Goal: Task Accomplishment & Management: Complete application form

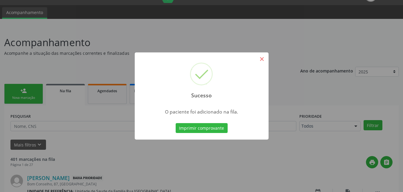
scroll to position [14, 0]
click at [262, 60] on button "×" at bounding box center [262, 59] width 10 height 10
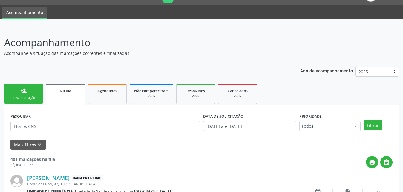
click at [34, 98] on div "Nova marcação" at bounding box center [24, 97] width 30 height 4
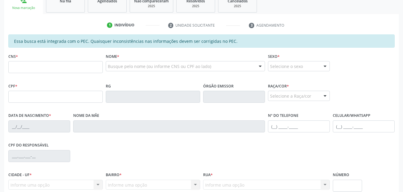
scroll to position [44, 0]
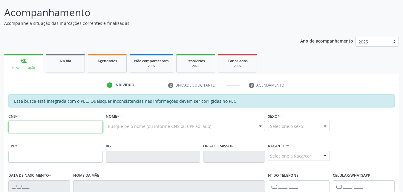
click at [85, 125] on input "text" at bounding box center [55, 127] width 94 height 12
click at [62, 128] on input "704 7067 93" at bounding box center [55, 127] width 94 height 12
type input "7"
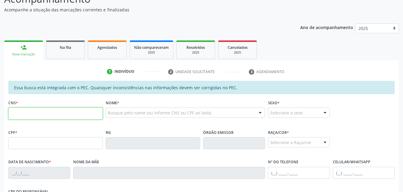
scroll to position [60, 0]
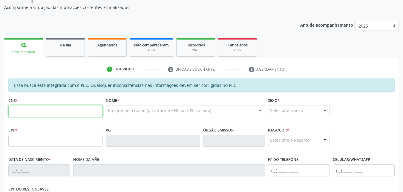
paste input "704 7067 9320 4034"
type input "704 7067 9320 4034"
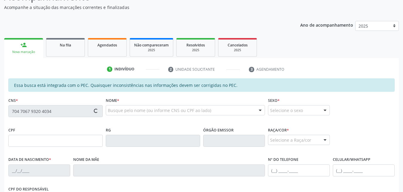
type input "770.729.604-49"
type input "01/12/1967"
type input "Maria Amelia Ferreira"
type input "(82) 99118-3495"
type input "02"
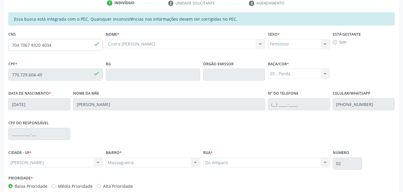
scroll to position [158, 0]
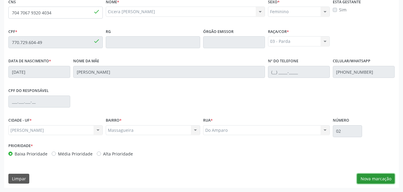
click at [367, 178] on button "Nova marcação" at bounding box center [376, 178] width 38 height 10
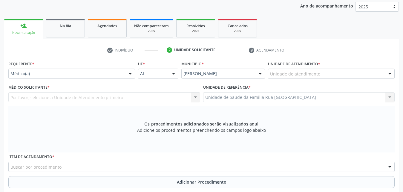
scroll to position [68, 0]
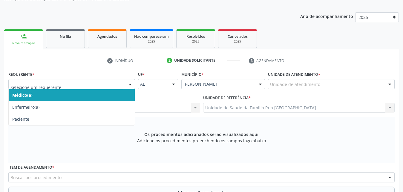
click at [130, 87] on div at bounding box center [130, 84] width 9 height 10
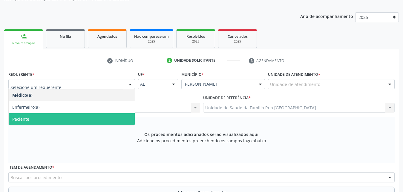
click at [80, 119] on span "Paciente" at bounding box center [72, 119] width 126 height 12
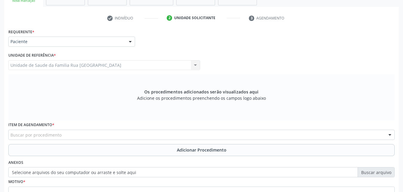
scroll to position [167, 0]
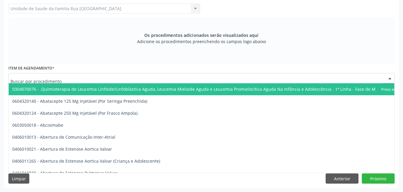
drag, startPoint x: 117, startPoint y: 78, endPoint x: 117, endPoint y: 75, distance: 3.6
click at [117, 78] on div at bounding box center [201, 78] width 386 height 10
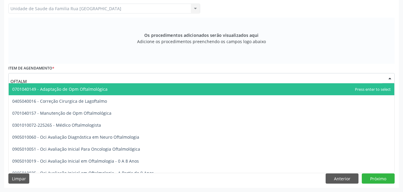
type input "OFTALMO"
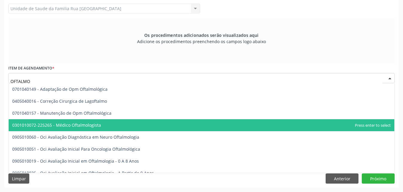
click at [88, 127] on span "0301010072-225265 - Médico Oftalmologista" at bounding box center [56, 125] width 89 height 6
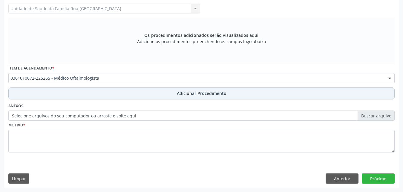
click at [200, 95] on span "Adicionar Procedimento" at bounding box center [202, 93] width 50 height 6
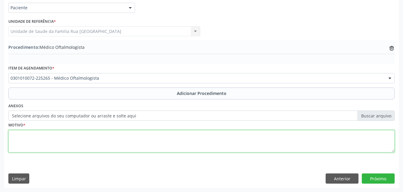
click at [54, 141] on textarea at bounding box center [201, 141] width 386 height 23
type textarea "PACIENTE COM DIMINUICAO DE ACUIDADE VISUAL."
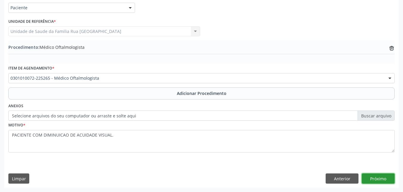
click at [372, 180] on button "Próximo" at bounding box center [378, 178] width 33 height 10
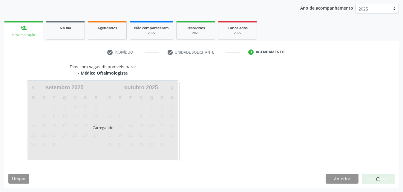
scroll to position [94, 0]
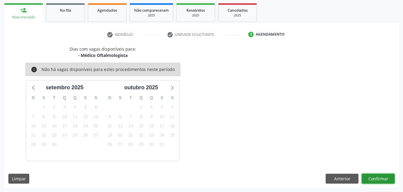
click at [375, 175] on button "Confirmar" at bounding box center [378, 178] width 33 height 10
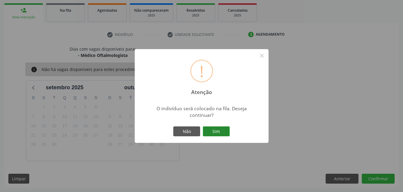
click at [226, 134] on button "Sim" at bounding box center [216, 131] width 27 height 10
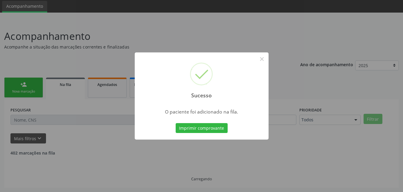
scroll to position [14, 0]
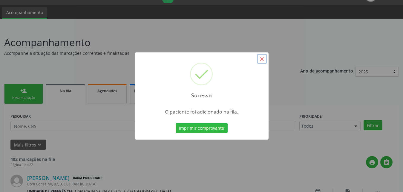
click at [264, 59] on button "×" at bounding box center [262, 59] width 10 height 10
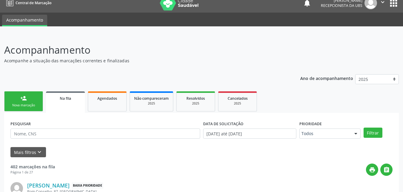
scroll to position [0, 0]
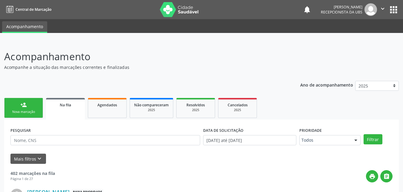
click at [30, 114] on div "Nova marcação" at bounding box center [24, 111] width 30 height 4
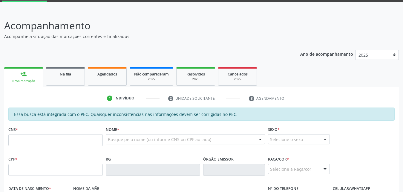
scroll to position [60, 0]
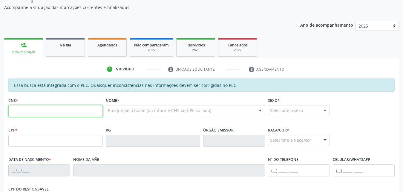
click at [82, 113] on input "text" at bounding box center [55, 111] width 94 height 12
type input "700 7019 4141 0470"
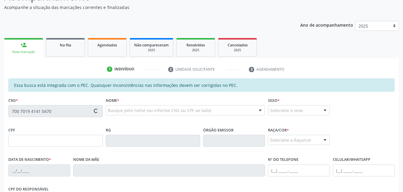
type input "039.648.974-50"
type input "18/10/1972"
type input "Josefa Justina dos Santos"
type input "(82) 99123-3124"
type input "368"
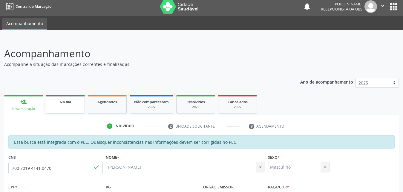
scroll to position [0, 0]
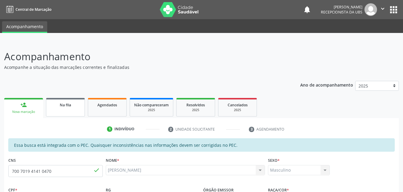
click at [75, 104] on div "Na fila" at bounding box center [65, 104] width 30 height 6
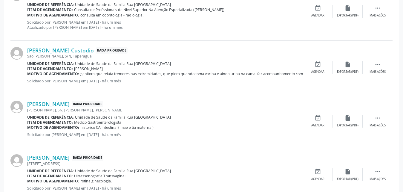
scroll to position [836, 0]
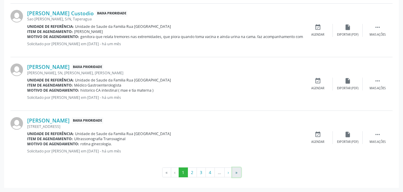
click at [238, 172] on button "»" at bounding box center [236, 172] width 9 height 10
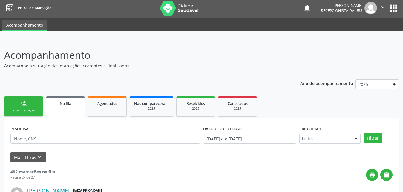
scroll to position [0, 0]
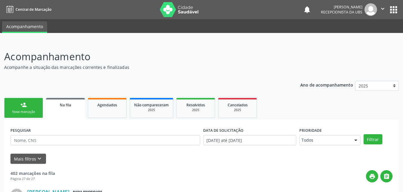
click at [28, 111] on div "Nova marcação" at bounding box center [24, 111] width 30 height 4
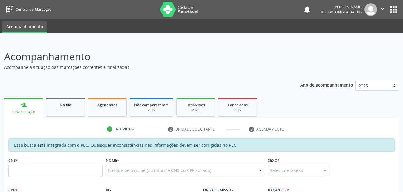
scroll to position [60, 0]
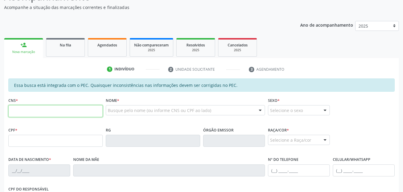
click at [65, 108] on input "text" at bounding box center [55, 111] width 94 height 12
type input "700 7019 4141 0470"
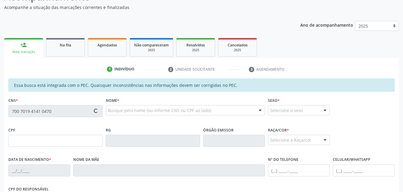
type input "039.648.974-50"
type input "18/10/1972"
type input "Josefa Justina dos Santos"
type input "(82) 99123-3124"
type input "368"
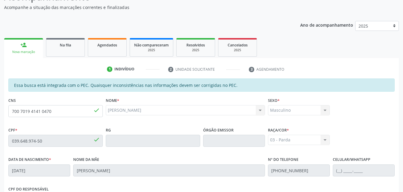
scroll to position [158, 0]
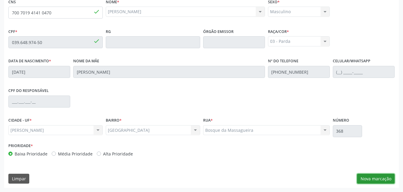
click at [378, 181] on button "Nova marcação" at bounding box center [376, 178] width 38 height 10
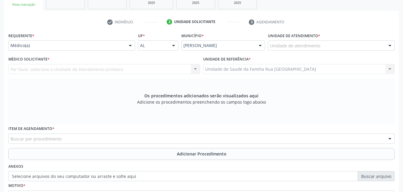
scroll to position [68, 0]
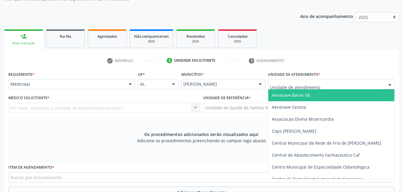
click at [334, 85] on div at bounding box center [331, 84] width 127 height 10
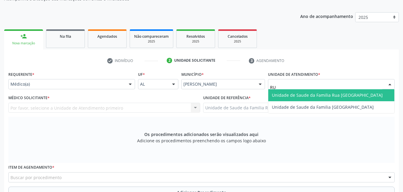
type input "RUA"
click at [328, 95] on span "Unidade de Saude da Familia Rua [GEOGRAPHIC_DATA]" at bounding box center [327, 95] width 111 height 6
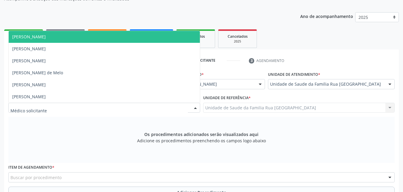
click at [66, 108] on div at bounding box center [104, 107] width 192 height 10
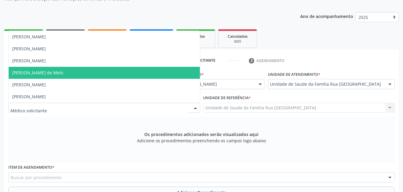
click at [56, 75] on span "[PERSON_NAME] de Melo" at bounding box center [37, 73] width 51 height 6
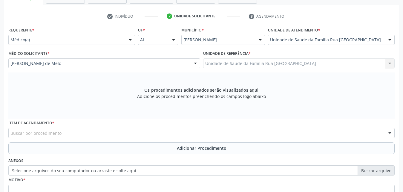
scroll to position [128, 0]
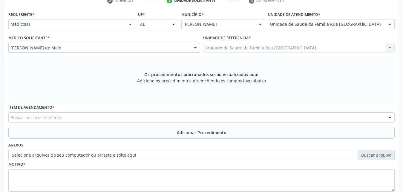
click at [161, 117] on div "Buscar por procedimento" at bounding box center [201, 117] width 386 height 10
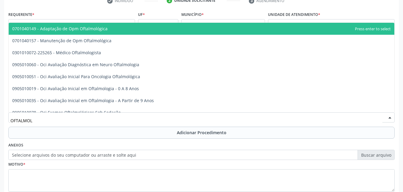
type input "OFTALMOLO"
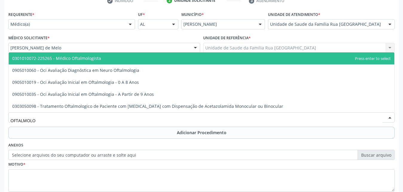
click at [77, 56] on span "0301010072-225265 - Médico Oftalmologista" at bounding box center [56, 58] width 89 height 6
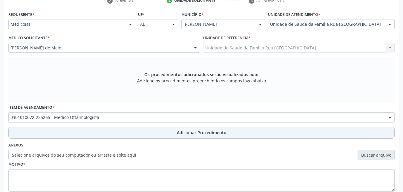
click at [194, 129] on span "Adicionar Procedimento" at bounding box center [202, 132] width 50 height 6
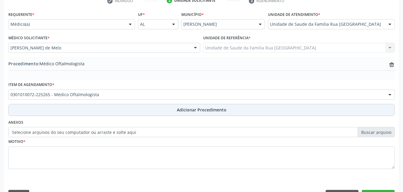
scroll to position [145, 0]
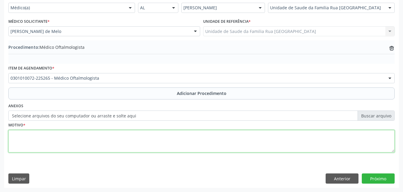
click at [82, 145] on textarea at bounding box center [201, 141] width 386 height 23
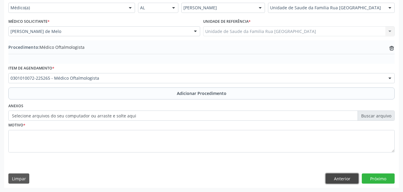
click at [337, 178] on button "Anterior" at bounding box center [342, 178] width 33 height 10
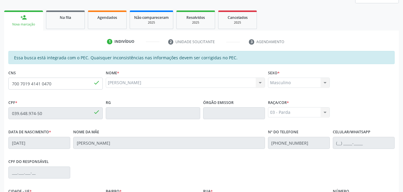
scroll to position [90, 0]
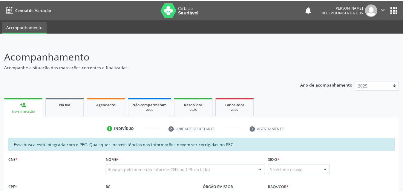
scroll to position [90, 0]
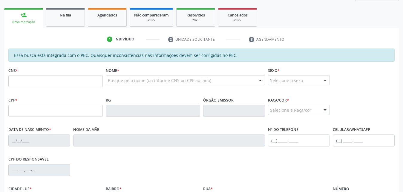
click at [52, 83] on input "text" at bounding box center [55, 81] width 94 height 12
type input "709 6086 3005 2875"
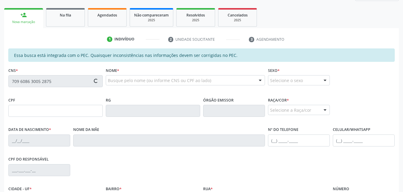
type input "12/01/2004"
type input "Glaucineide Nasccimento de Almeida"
type input "(82) 98873-6339"
type input "S/N"
type input "128.050.024-74"
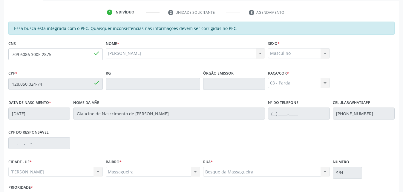
scroll to position [158, 0]
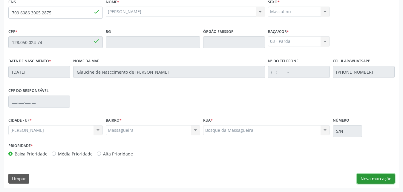
click at [381, 177] on button "Nova marcação" at bounding box center [376, 178] width 38 height 10
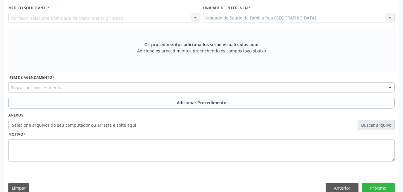
scroll to position [39, 0]
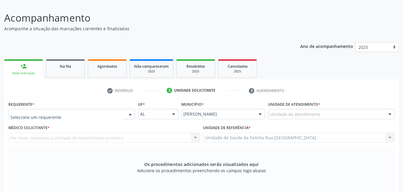
click at [131, 114] on div at bounding box center [130, 114] width 9 height 10
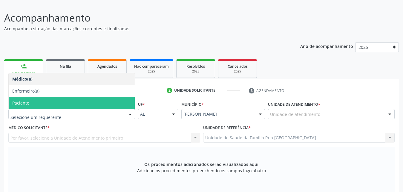
click at [22, 101] on span "Paciente" at bounding box center [20, 103] width 17 height 6
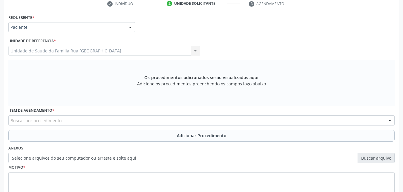
scroll to position [128, 0]
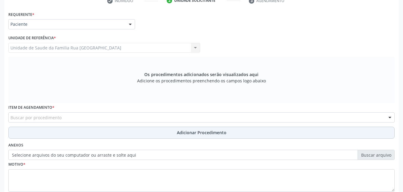
click at [140, 131] on button "Adicionar Procedimento" at bounding box center [201, 132] width 386 height 12
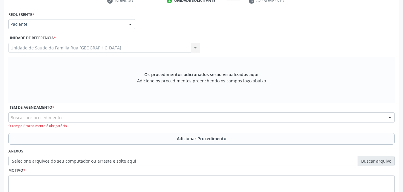
click at [122, 115] on div "Buscar por procedimento" at bounding box center [201, 117] width 386 height 10
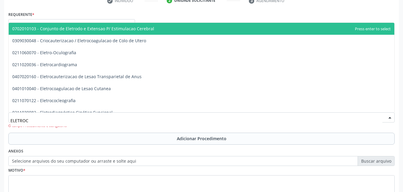
type input "ELETROCA"
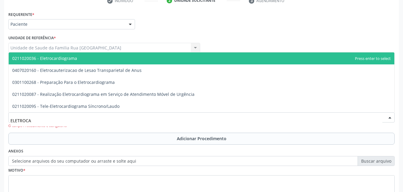
click at [71, 55] on span "0211020036 - Eletrocardiograma" at bounding box center [202, 58] width 386 height 12
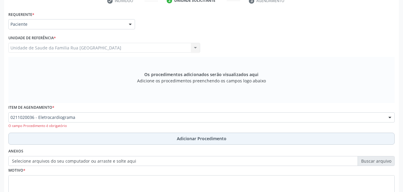
click at [197, 141] on span "Adicionar Procedimento" at bounding box center [202, 138] width 50 height 6
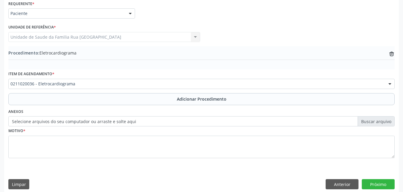
scroll to position [145, 0]
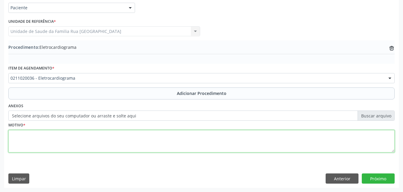
click at [44, 137] on textarea at bounding box center [201, 141] width 386 height 23
type textarea "AVALIACAO."
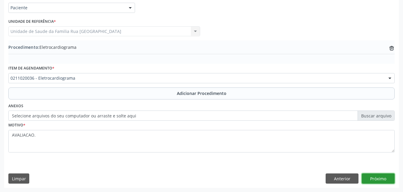
click at [371, 177] on button "Próximo" at bounding box center [378, 178] width 33 height 10
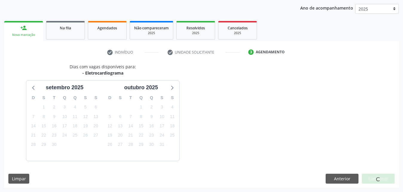
scroll to position [94, 0]
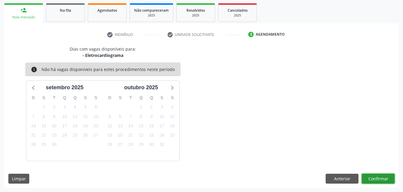
click at [379, 180] on button "Confirmar" at bounding box center [378, 178] width 33 height 10
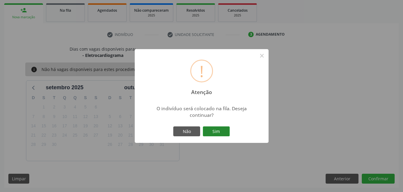
click at [214, 131] on button "Sim" at bounding box center [216, 131] width 27 height 10
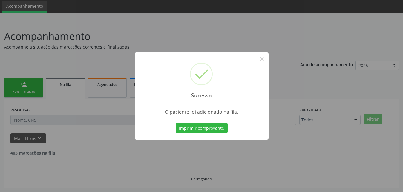
scroll to position [14, 0]
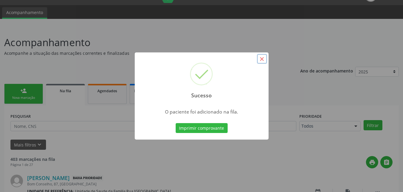
drag, startPoint x: 262, startPoint y: 58, endPoint x: 259, endPoint y: 60, distance: 4.1
click at [259, 60] on button "×" at bounding box center [262, 59] width 10 height 10
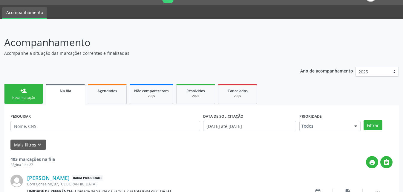
click at [24, 98] on div "Nova marcação" at bounding box center [24, 97] width 30 height 4
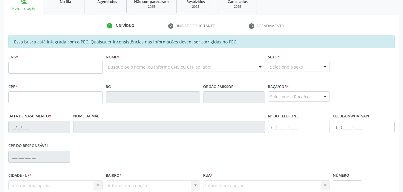
scroll to position [104, 0]
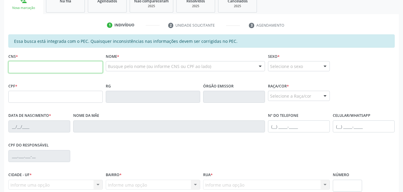
click at [54, 65] on input "text" at bounding box center [55, 67] width 94 height 12
type input "700 7019 4141 0470"
type input "039.648.974-50"
type input "18/10/1972"
type input "Josefa Justina dos Santos"
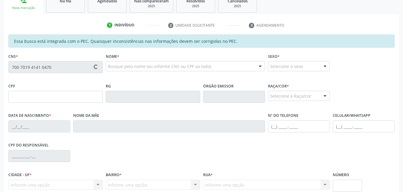
type input "(82) 99123-3124"
type input "368"
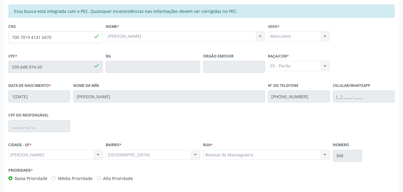
scroll to position [158, 0]
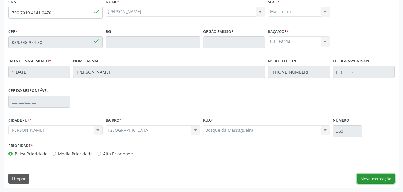
click at [381, 179] on button "Nova marcação" at bounding box center [376, 178] width 38 height 10
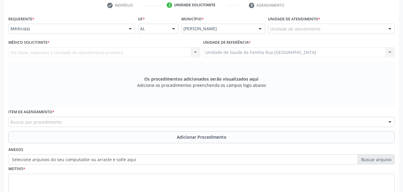
scroll to position [98, 0]
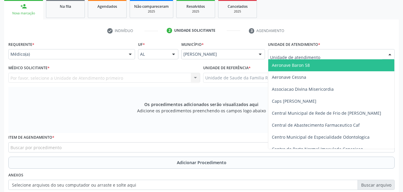
click at [334, 56] on div at bounding box center [331, 54] width 127 height 10
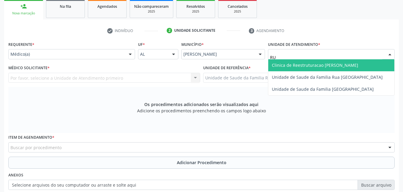
type input "RUA"
click at [325, 64] on span "Unidade de Saude da Familia Rua [GEOGRAPHIC_DATA]" at bounding box center [327, 65] width 111 height 6
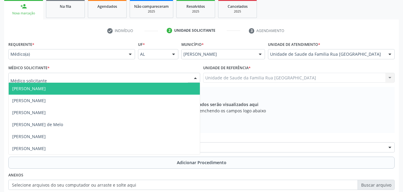
click at [46, 80] on div at bounding box center [104, 78] width 192 height 10
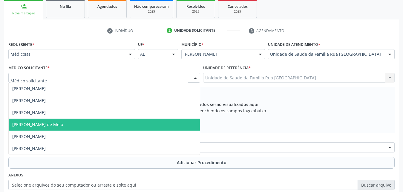
click at [36, 125] on span "[PERSON_NAME] de Melo" at bounding box center [37, 124] width 51 height 6
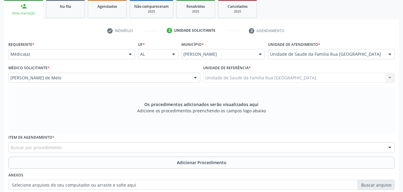
scroll to position [158, 0]
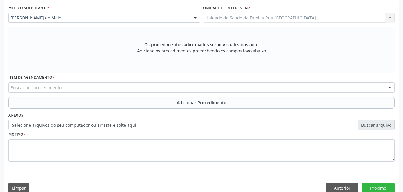
click at [120, 89] on div "Buscar por procedimento" at bounding box center [201, 87] width 386 height 10
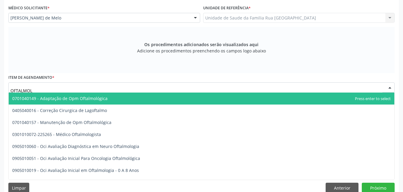
type input "OFTALMOLO"
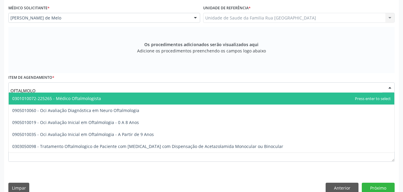
click at [110, 96] on span "0301010072-225265 - Médico Oftalmologista" at bounding box center [202, 98] width 386 height 12
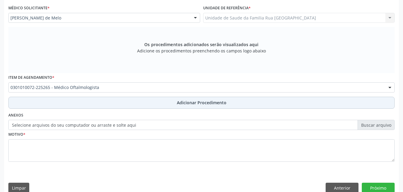
click at [215, 105] on span "Adicionar Procedimento" at bounding box center [202, 102] width 50 height 6
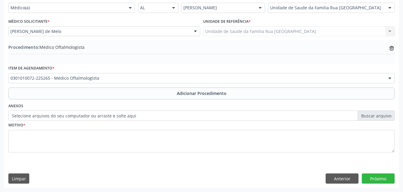
scroll to position [145, 0]
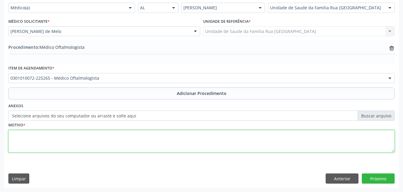
click at [54, 148] on textarea at bounding box center [201, 141] width 386 height 23
type textarea "RETINOGRAFIA DIABETICA EM PACIENTE."
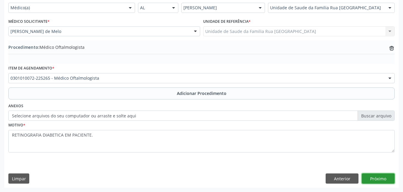
click at [379, 179] on button "Próximo" at bounding box center [378, 178] width 33 height 10
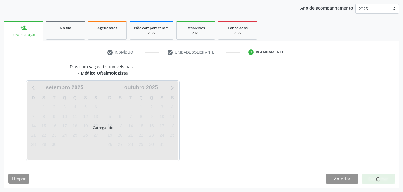
scroll to position [94, 0]
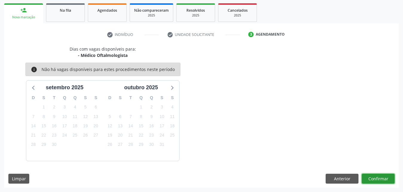
click at [375, 180] on button "Confirmar" at bounding box center [378, 178] width 33 height 10
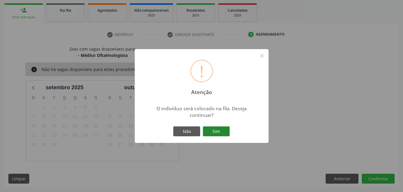
drag, startPoint x: 209, startPoint y: 131, endPoint x: 206, endPoint y: 123, distance: 7.8
click at [207, 130] on button "Sim" at bounding box center [216, 131] width 27 height 10
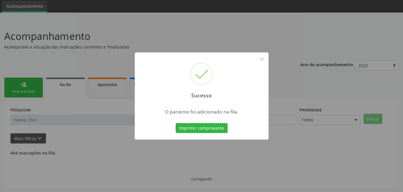
scroll to position [14, 0]
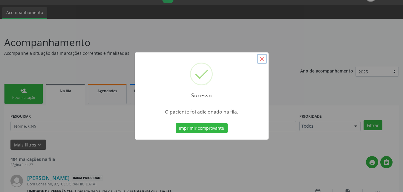
click at [263, 59] on button "×" at bounding box center [262, 59] width 10 height 10
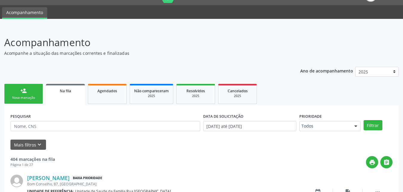
click at [16, 91] on link "person_add Nova marcação" at bounding box center [23, 94] width 39 height 20
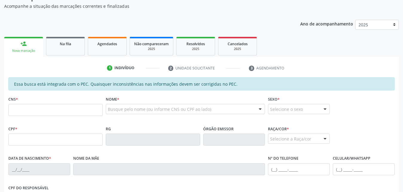
scroll to position [74, 0]
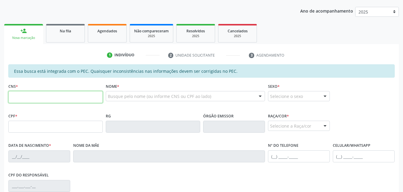
click at [54, 96] on input "text" at bounding box center [55, 97] width 94 height 12
type input "702 0093 9554 1688"
type input "149.855.594-23"
type input "3[DATE]"
type input "[PERSON_NAME]"
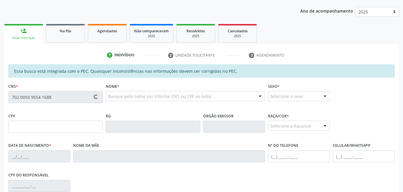
type input "[PHONE_NUMBER]"
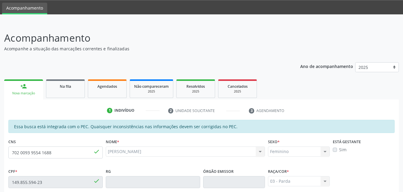
scroll to position [0, 0]
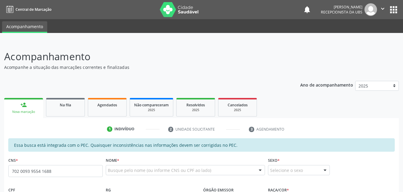
type input "702 0093 9554 1688"
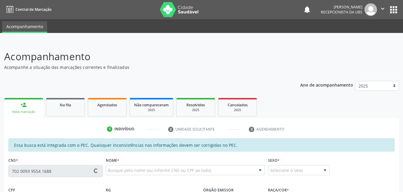
type input "149.855.594-23"
type input "3[DATE]"
type input "[PERSON_NAME]"
type input "[PHONE_NUMBER]"
type input "S/N"
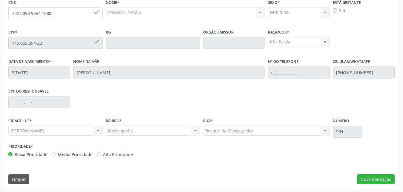
scroll to position [158, 0]
click at [371, 179] on button "Nova marcação" at bounding box center [376, 178] width 38 height 10
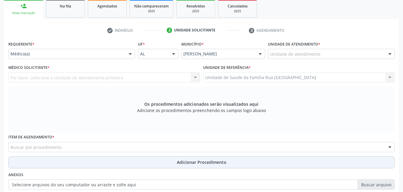
scroll to position [98, 0]
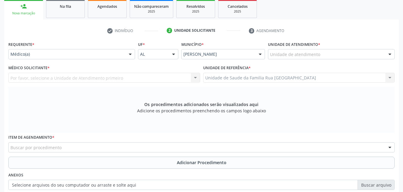
click at [327, 56] on div "Unidade de atendimento" at bounding box center [331, 54] width 127 height 10
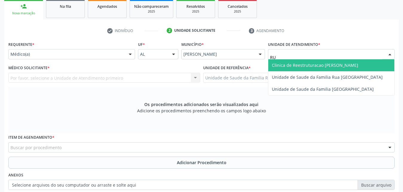
type input "RUA"
click at [332, 67] on span "Unidade de Saude da Familia Rua [GEOGRAPHIC_DATA]" at bounding box center [327, 65] width 111 height 6
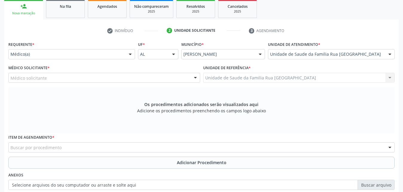
click at [49, 79] on div "Médico solicitante" at bounding box center [104, 78] width 192 height 10
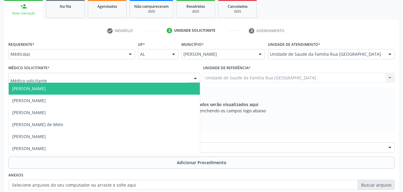
click at [128, 57] on div at bounding box center [130, 54] width 9 height 10
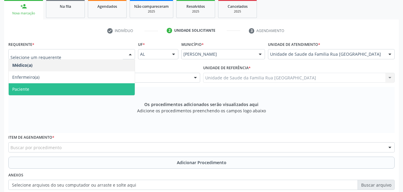
click at [32, 91] on span "Paciente" at bounding box center [72, 89] width 126 height 12
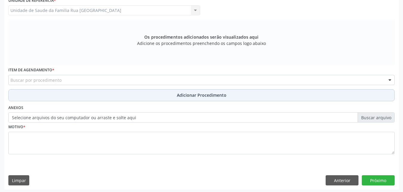
scroll to position [167, 0]
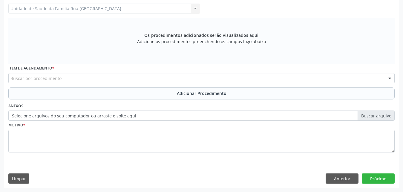
click at [94, 75] on div "Buscar por procedimento" at bounding box center [201, 78] width 386 height 10
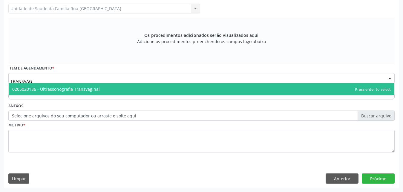
click at [99, 89] on span "0205020186 - Ultrassonografia Transvaginal" at bounding box center [202, 89] width 386 height 12
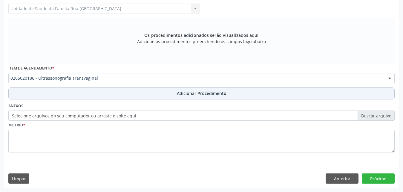
click at [203, 93] on span "Adicionar Procedimento" at bounding box center [202, 93] width 50 height 6
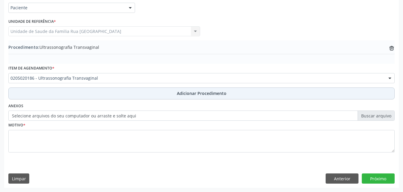
click at [85, 95] on button "Adicionar Procedimento" at bounding box center [201, 93] width 386 height 12
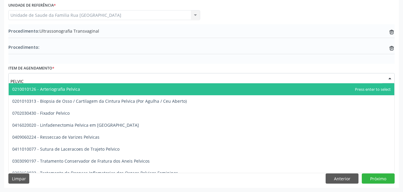
type input "PELVICA"
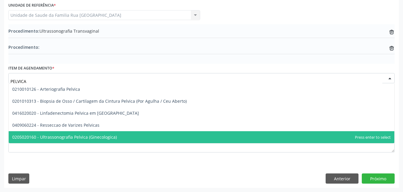
click at [100, 138] on span "0205020160 - Ultrassonografia Pelvica (Ginecologica)" at bounding box center [64, 137] width 105 height 6
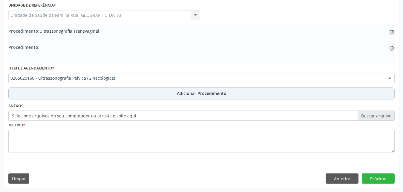
click at [192, 96] on span "Adicionar Procedimento" at bounding box center [202, 93] width 50 height 6
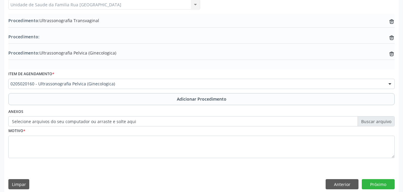
scroll to position [177, 0]
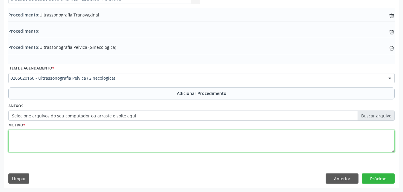
click at [84, 148] on textarea at bounding box center [201, 141] width 386 height 23
type textarea "SINDROME DE POLICISTO."
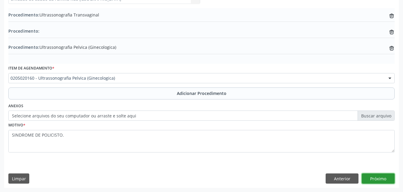
click at [376, 180] on button "Próximo" at bounding box center [378, 178] width 33 height 10
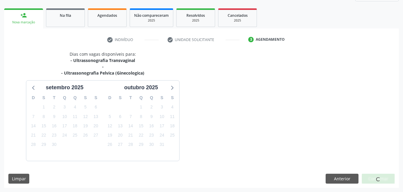
scroll to position [107, 0]
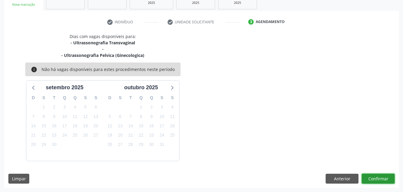
click at [377, 178] on button "Confirmar" at bounding box center [378, 178] width 33 height 10
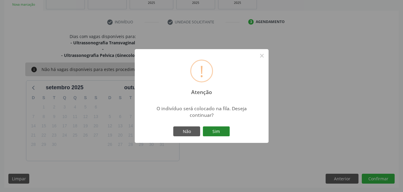
click at [223, 135] on button "Sim" at bounding box center [216, 131] width 27 height 10
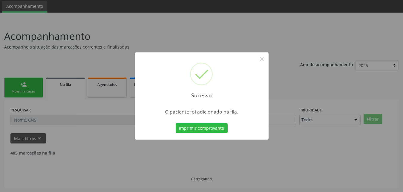
scroll to position [14, 0]
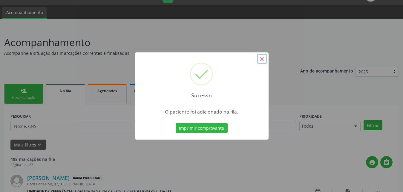
click at [262, 61] on button "×" at bounding box center [262, 59] width 10 height 10
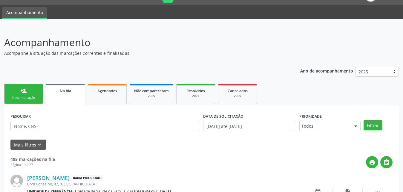
click at [32, 96] on div "Nova marcação" at bounding box center [24, 97] width 30 height 4
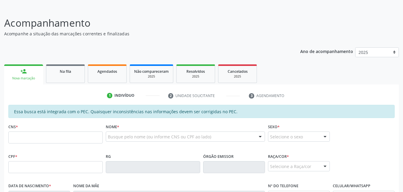
scroll to position [44, 0]
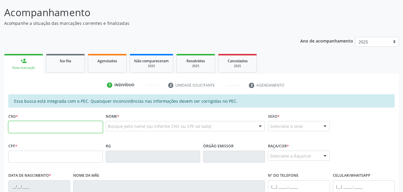
click at [63, 129] on input "text" at bounding box center [55, 127] width 94 height 12
type input "706 8012 9930 7422"
type input "018.513.564-10"
type input "[DATE]"
type input "[PERSON_NAME]"
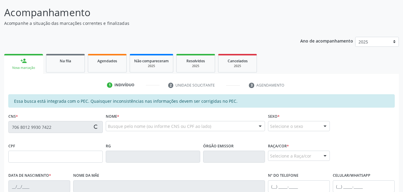
type input "[PHONE_NUMBER]"
type input "33"
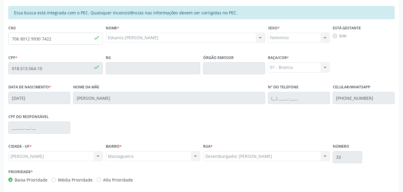
scroll to position [158, 0]
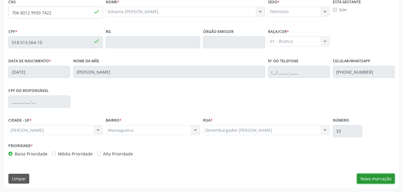
click at [374, 179] on button "Nova marcação" at bounding box center [376, 178] width 38 height 10
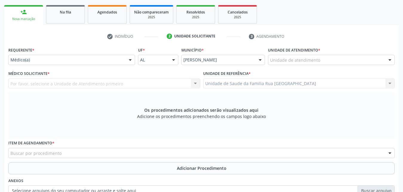
scroll to position [68, 0]
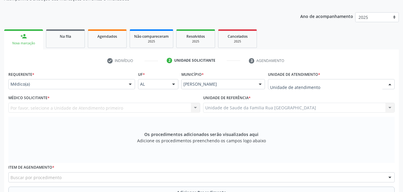
click at [342, 85] on div at bounding box center [331, 84] width 127 height 10
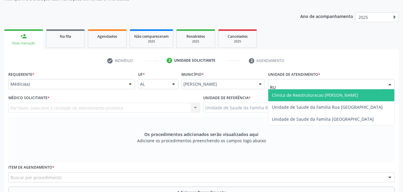
type input "RUA"
click at [343, 96] on span "Unidade de Saude da Familia Rua [GEOGRAPHIC_DATA]" at bounding box center [327, 95] width 111 height 6
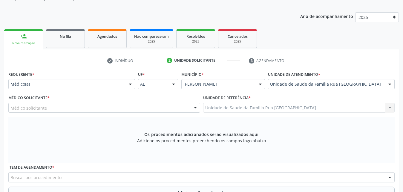
click at [55, 110] on div "Médico solicitante" at bounding box center [104, 107] width 192 height 10
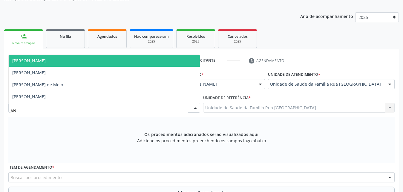
type input "A"
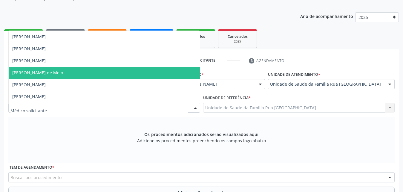
click at [51, 72] on span "[PERSON_NAME] de Melo" at bounding box center [37, 73] width 51 height 6
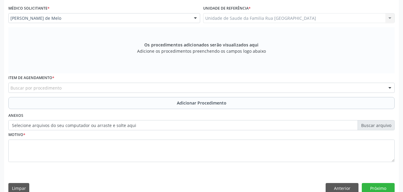
scroll to position [158, 0]
click at [98, 89] on div "Buscar por procedimento" at bounding box center [201, 87] width 386 height 10
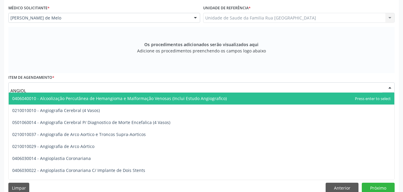
type input "ANGIOLO"
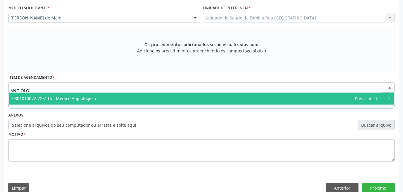
click at [95, 99] on span "0301010072-225115 - Médico Angiologista" at bounding box center [202, 98] width 386 height 12
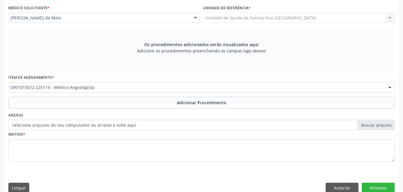
click at [197, 100] on span "Adicionar Procedimento" at bounding box center [202, 102] width 50 height 6
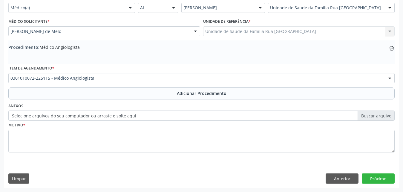
scroll to position [145, 0]
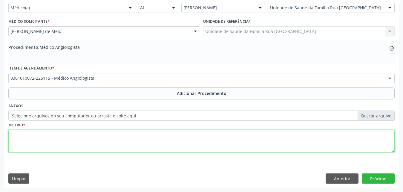
click at [100, 137] on textarea at bounding box center [201, 141] width 386 height 23
click at [77, 140] on textarea at bounding box center [201, 141] width 386 height 23
click at [169, 134] on textarea "PACIENTE COM [MEDICAL_DATA] E DOR EM MMII, [PERSON_NAME] CONSEGUIU COMANGIOLOGI…" at bounding box center [201, 141] width 386 height 23
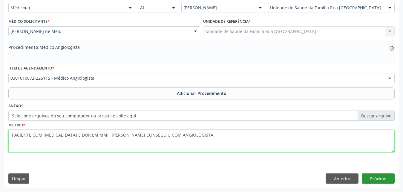
type textarea "PACIENTE COM [MEDICAL_DATA] E DOR EM MMII, [PERSON_NAME] CONSEGUIU COM ANGIOLOG…"
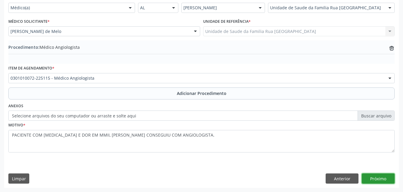
click at [374, 178] on button "Próximo" at bounding box center [378, 178] width 33 height 10
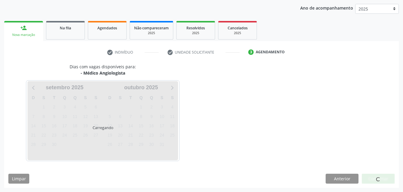
scroll to position [94, 0]
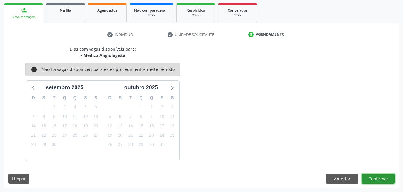
click at [382, 176] on button "Confirmar" at bounding box center [378, 178] width 33 height 10
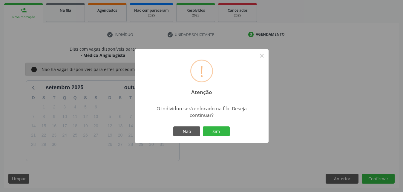
drag, startPoint x: 215, startPoint y: 130, endPoint x: 220, endPoint y: 130, distance: 5.1
click at [218, 130] on button "Sim" at bounding box center [216, 131] width 27 height 10
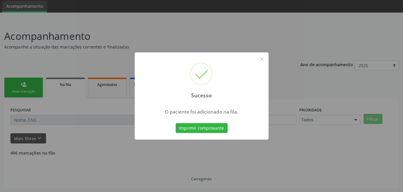
scroll to position [14, 0]
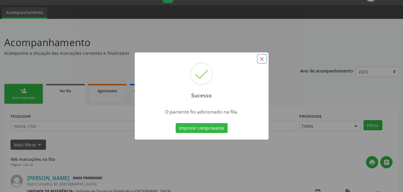
click at [262, 59] on button "×" at bounding box center [262, 59] width 10 height 10
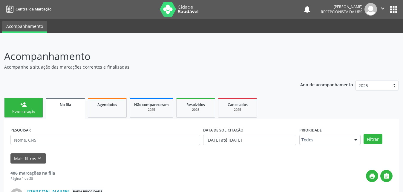
scroll to position [0, 0]
click at [13, 109] on link "person_add Nova marcação" at bounding box center [23, 108] width 39 height 20
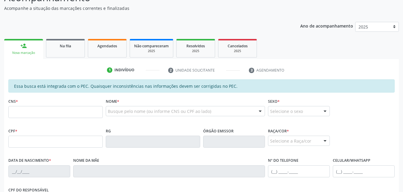
scroll to position [60, 0]
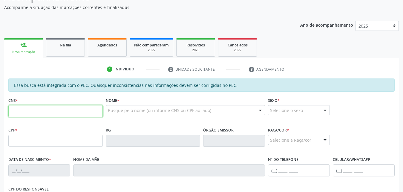
click at [77, 109] on input "text" at bounding box center [55, 111] width 94 height 12
type input "706 8012 9930 7422"
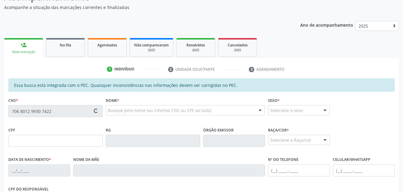
type input "018.513.564-10"
type input "[DATE]"
type input "[PERSON_NAME]"
type input "[PHONE_NUMBER]"
type input "33"
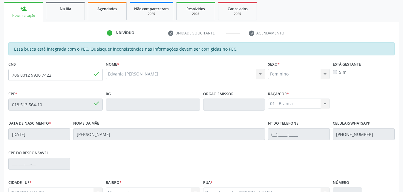
scroll to position [158, 0]
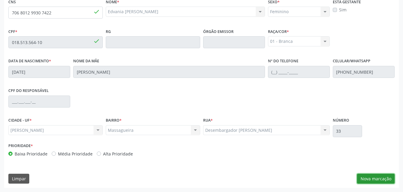
click at [374, 181] on button "Nova marcação" at bounding box center [376, 178] width 38 height 10
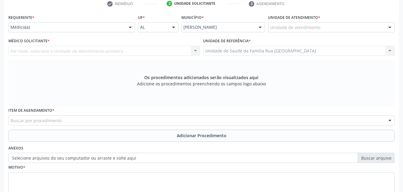
scroll to position [68, 0]
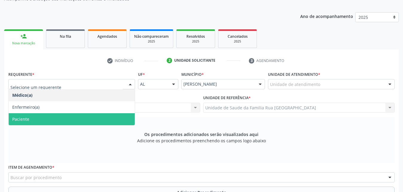
click at [44, 118] on span "Paciente" at bounding box center [72, 119] width 126 height 12
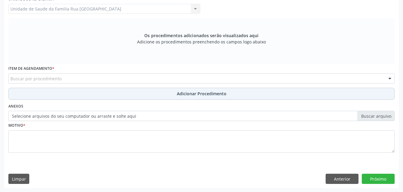
scroll to position [167, 0]
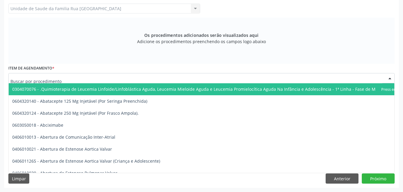
click at [107, 79] on div at bounding box center [201, 78] width 386 height 10
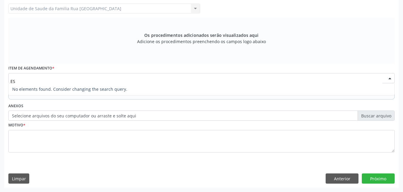
type input "E"
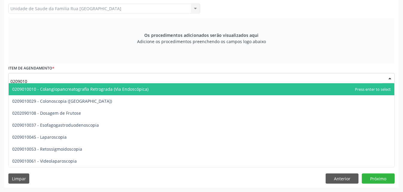
type input "02090100"
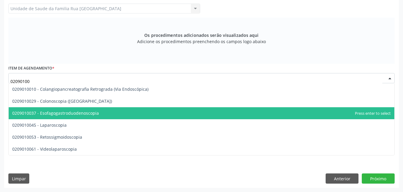
click at [96, 114] on span "0209010037 - Esofagogastroduodenoscopia" at bounding box center [55, 113] width 87 height 6
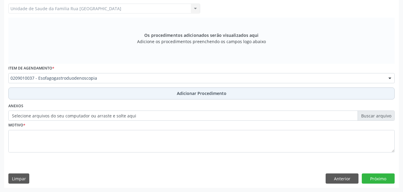
click at [220, 93] on span "Adicionar Procedimento" at bounding box center [202, 93] width 50 height 6
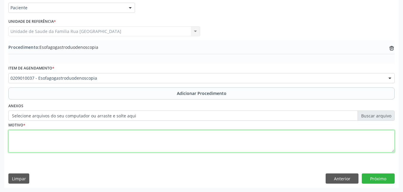
click at [99, 144] on textarea at bounding box center [201, 141] width 386 height 23
type textarea "GASTRITE, DOR EM QUEIMACAO."
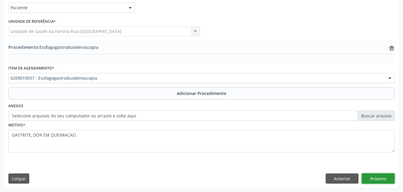
click at [377, 179] on button "Próximo" at bounding box center [378, 178] width 33 height 10
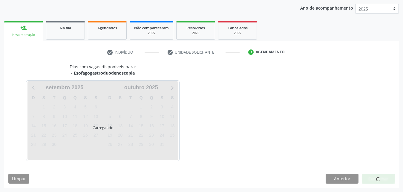
scroll to position [94, 0]
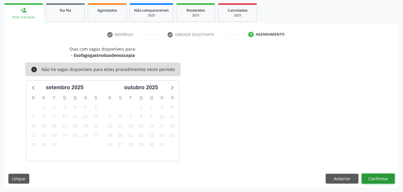
click at [376, 179] on button "Confirmar" at bounding box center [378, 178] width 33 height 10
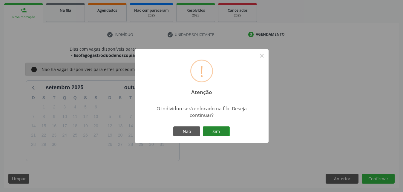
click at [223, 134] on button "Sim" at bounding box center [216, 131] width 27 height 10
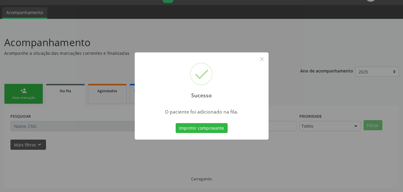
scroll to position [14, 0]
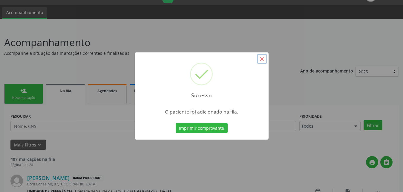
click at [261, 58] on button "×" at bounding box center [262, 59] width 10 height 10
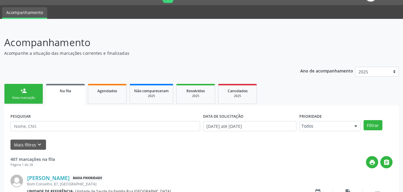
click at [15, 89] on link "person_add Nova marcação" at bounding box center [23, 94] width 39 height 20
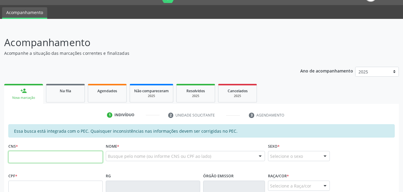
click at [56, 156] on input "text" at bounding box center [55, 157] width 94 height 12
type input "705 0000 5590 8255"
type input "105.261.364-05"
type input "[DATE]"
type input "[PERSON_NAME]"
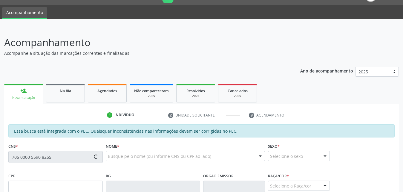
type input "[PHONE_NUMBER]"
type input "91"
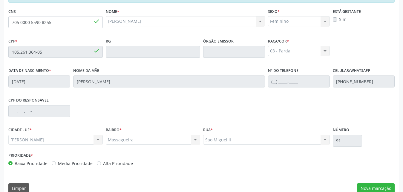
scroll to position [158, 0]
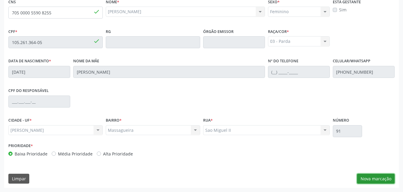
click at [365, 178] on button "Nova marcação" at bounding box center [376, 178] width 38 height 10
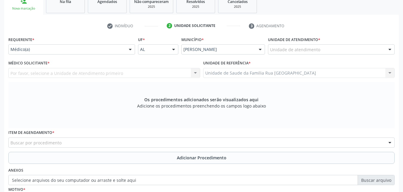
scroll to position [98, 0]
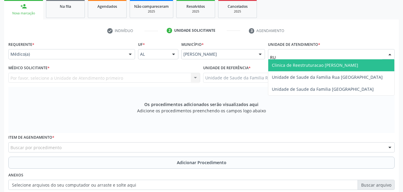
type input "RUA"
click at [332, 66] on span "Unidade de Saude da Familia Rua [GEOGRAPHIC_DATA]" at bounding box center [327, 65] width 111 height 6
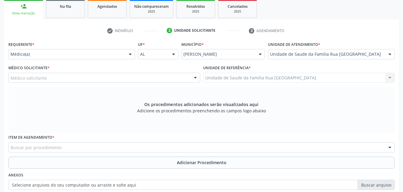
click at [64, 78] on div "Médico solicitante" at bounding box center [104, 78] width 192 height 10
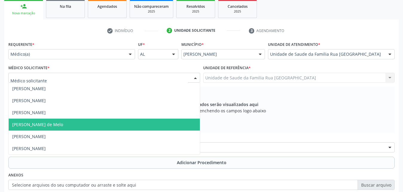
click at [33, 127] on span "[PERSON_NAME] de Melo" at bounding box center [37, 124] width 51 height 6
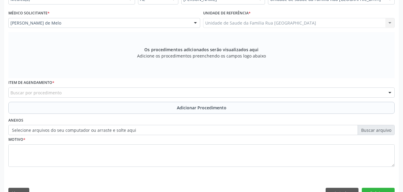
scroll to position [167, 0]
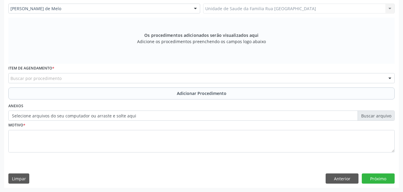
click at [69, 78] on div "Buscar por procedimento" at bounding box center [201, 78] width 386 height 10
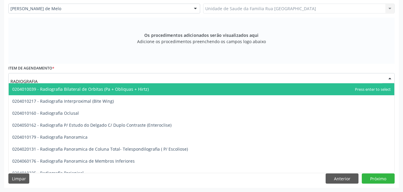
type input "RADIOGRAFIA"
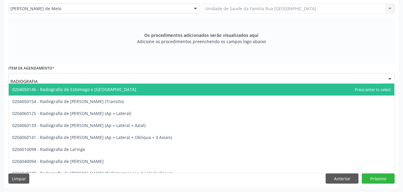
scroll to position [538, 0]
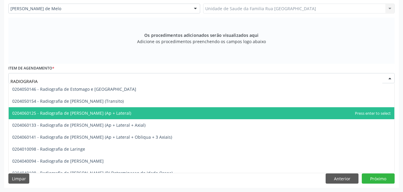
click at [106, 112] on span "0204060125 - Radiografia de [PERSON_NAME] (Ap + Lateral)" at bounding box center [71, 113] width 119 height 6
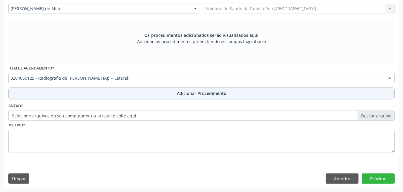
click at [199, 91] on span "Adicionar Procedimento" at bounding box center [202, 93] width 50 height 6
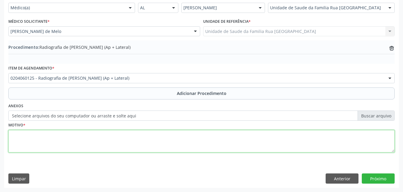
click at [65, 149] on textarea at bounding box center [201, 141] width 386 height 23
type textarea "AVALIACAO."
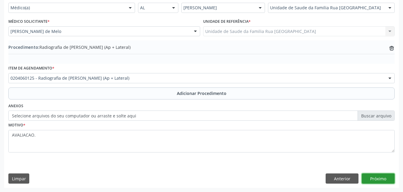
click at [375, 181] on button "Próximo" at bounding box center [378, 178] width 33 height 10
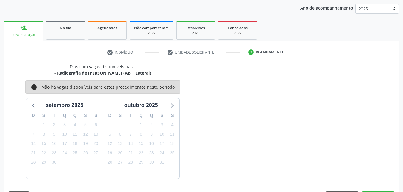
scroll to position [94, 0]
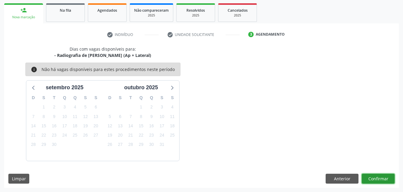
click at [372, 177] on button "Confirmar" at bounding box center [378, 178] width 33 height 10
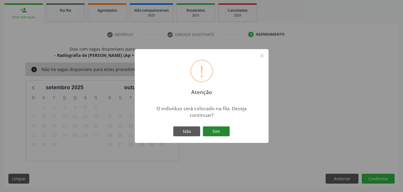
click at [218, 131] on button "Sim" at bounding box center [216, 131] width 27 height 10
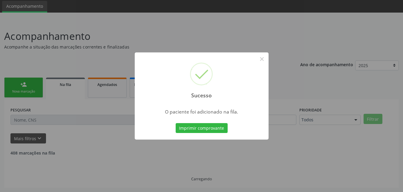
scroll to position [14, 0]
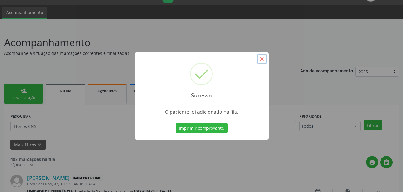
click at [263, 60] on button "×" at bounding box center [262, 59] width 10 height 10
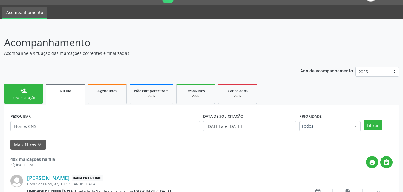
click at [27, 96] on div "Nova marcação" at bounding box center [24, 97] width 30 height 4
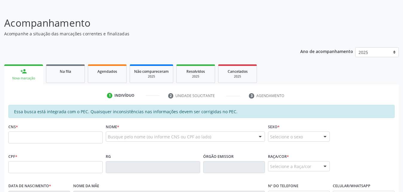
scroll to position [44, 0]
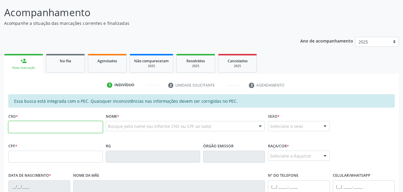
click at [55, 126] on input "text" at bounding box center [55, 127] width 94 height 12
type input "705 0000 5590 8255"
type input "105.261.364-05"
type input "[DATE]"
type input "[PERSON_NAME]"
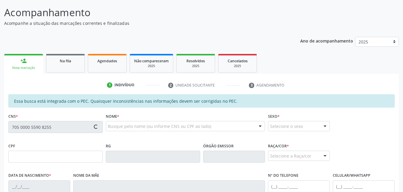
type input "[PHONE_NUMBER]"
type input "91"
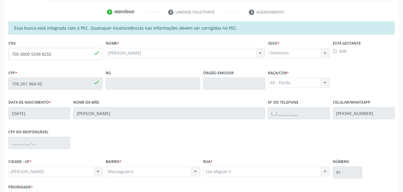
scroll to position [158, 0]
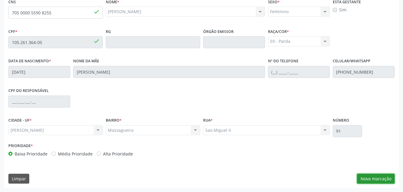
click at [364, 181] on button "Nova marcação" at bounding box center [376, 178] width 38 height 10
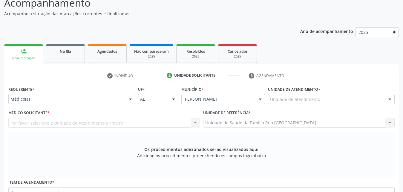
scroll to position [68, 0]
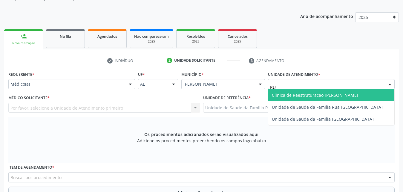
type input "RUA"
click at [309, 94] on span "Unidade de Saude da Familia Rua [GEOGRAPHIC_DATA]" at bounding box center [327, 95] width 111 height 6
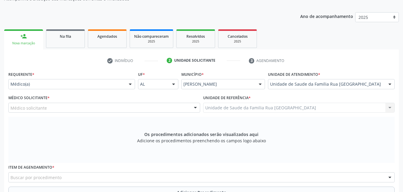
click at [90, 108] on div "Médico solicitante" at bounding box center [104, 107] width 192 height 10
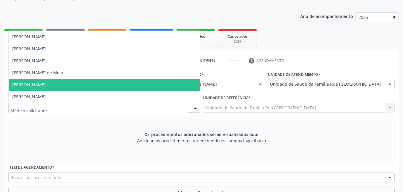
click at [55, 76] on span "[PERSON_NAME] de Melo" at bounding box center [104, 73] width 191 height 12
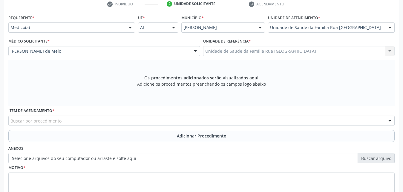
scroll to position [158, 0]
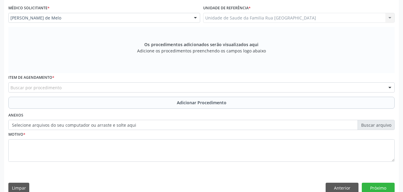
click at [137, 91] on div "Buscar por procedimento" at bounding box center [201, 87] width 386 height 10
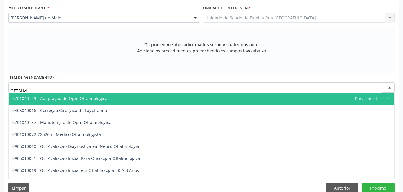
type input "OFTALMO"
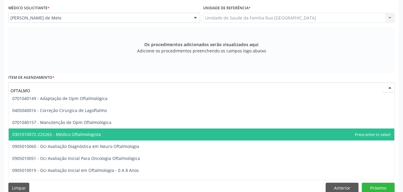
click at [92, 137] on span "0301010072-225265 - Médico Oftalmologista" at bounding box center [202, 134] width 386 height 12
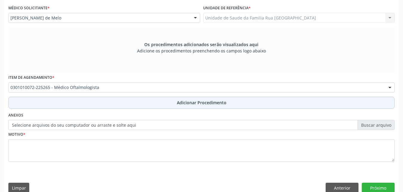
click at [208, 98] on button "Adicionar Procedimento" at bounding box center [201, 102] width 386 height 12
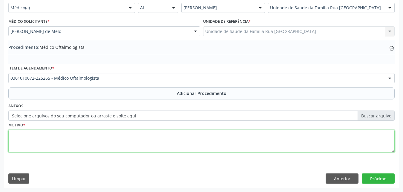
click at [44, 135] on textarea at bounding box center [201, 141] width 386 height 23
type textarea "DIMINUICAO DA ACUIDADE VISUAL."
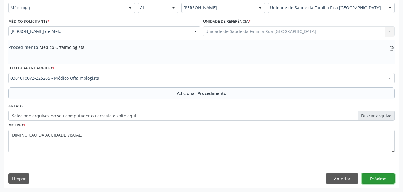
click at [384, 180] on button "Próximo" at bounding box center [378, 178] width 33 height 10
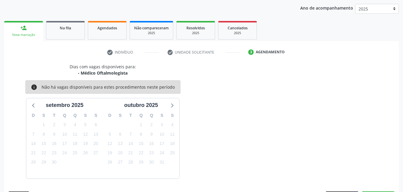
scroll to position [94, 0]
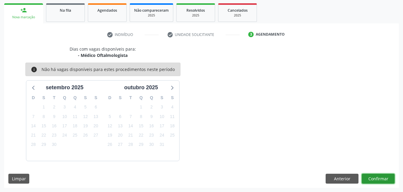
click at [375, 178] on button "Confirmar" at bounding box center [378, 178] width 33 height 10
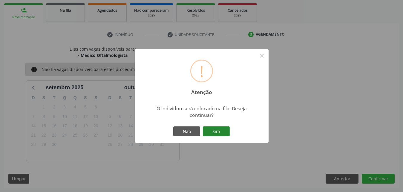
drag, startPoint x: 215, startPoint y: 129, endPoint x: 219, endPoint y: 131, distance: 5.1
click at [215, 129] on button "Sim" at bounding box center [216, 131] width 27 height 10
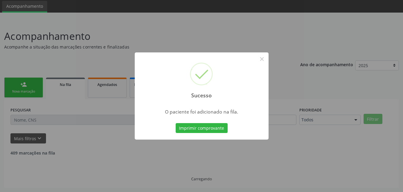
scroll to position [14, 0]
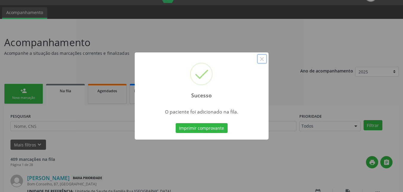
click at [262, 58] on button "×" at bounding box center [262, 59] width 10 height 10
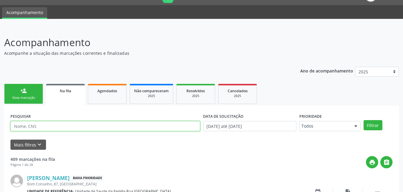
click at [57, 126] on input "text" at bounding box center [105, 126] width 190 height 10
click at [171, 157] on div "print " at bounding box center [224, 162] width 338 height 12
click at [74, 91] on div "Na fila" at bounding box center [65, 90] width 30 height 6
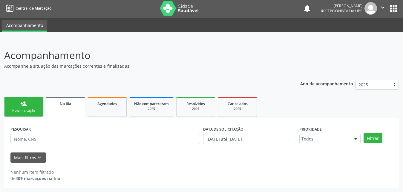
scroll to position [1, 0]
click at [68, 104] on span "Na fila" at bounding box center [65, 103] width 11 height 5
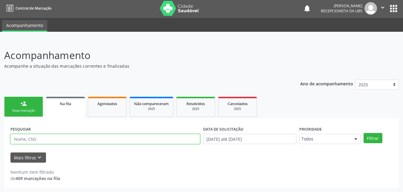
click at [79, 140] on input "text" at bounding box center [105, 139] width 190 height 10
type input "702506350516032"
click at [364, 133] on button "Filtrar" at bounding box center [373, 138] width 19 height 10
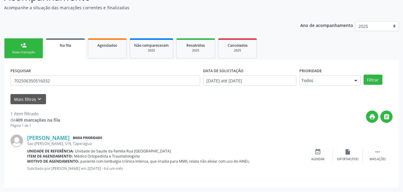
scroll to position [0, 0]
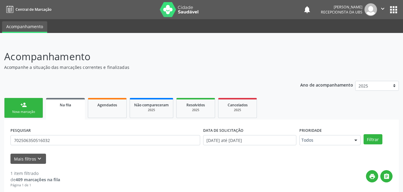
click at [30, 107] on link "person_add Nova marcação" at bounding box center [23, 108] width 39 height 20
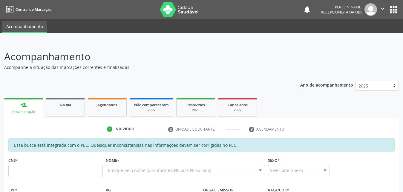
scroll to position [90, 0]
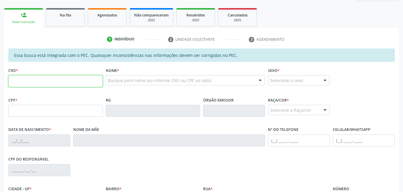
click at [68, 83] on input "text" at bounding box center [55, 81] width 94 height 12
type input "702 5063 5051 6032"
type input "088.468.974-39"
type input "[DATE]"
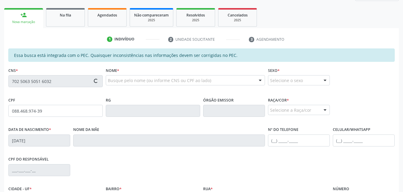
type input "[PERSON_NAME]"
type input "[PHONE_NUMBER]"
type input "S/N"
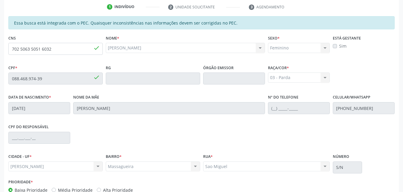
scroll to position [158, 0]
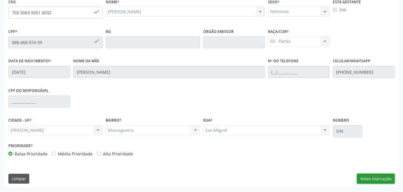
click at [373, 174] on button "Nova marcação" at bounding box center [376, 178] width 38 height 10
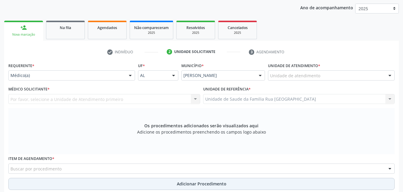
scroll to position [68, 0]
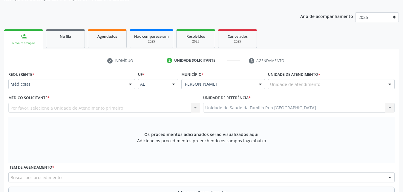
click at [329, 84] on div "Unidade de atendimento" at bounding box center [331, 84] width 127 height 10
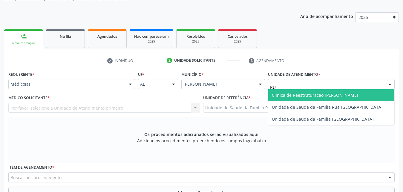
type input "RUA"
click at [341, 99] on span "Unidade de Saude da Familia Rua [GEOGRAPHIC_DATA]" at bounding box center [331, 95] width 126 height 12
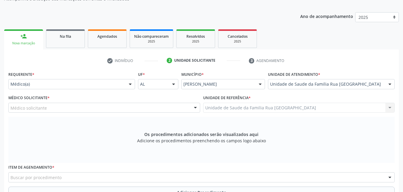
click at [83, 108] on div "Médico solicitante" at bounding box center [104, 107] width 192 height 10
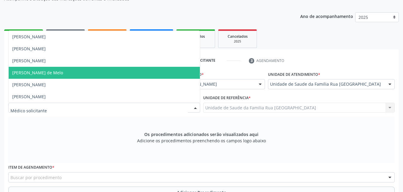
click at [66, 73] on span "[PERSON_NAME] de Melo" at bounding box center [104, 73] width 191 height 12
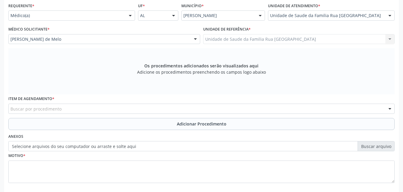
scroll to position [167, 0]
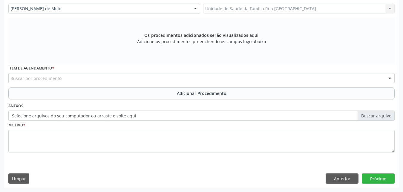
click at [151, 79] on div "Buscar por procedimento" at bounding box center [201, 78] width 386 height 10
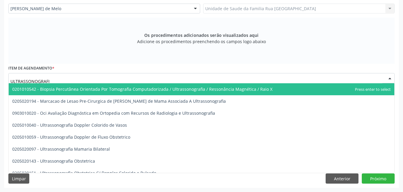
type input "ULTRASSONOGRAFIA"
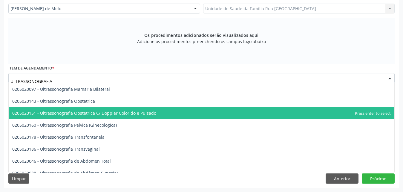
scroll to position [90, 0]
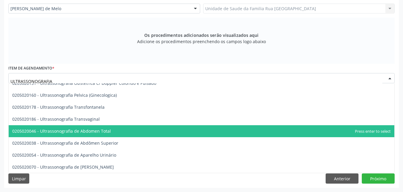
click at [104, 134] on span "0205020046 - Ultrassonografia de Abdomen Total" at bounding box center [202, 131] width 386 height 12
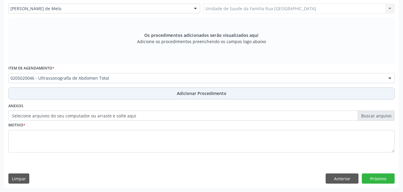
click at [214, 95] on span "Adicionar Procedimento" at bounding box center [202, 93] width 50 height 6
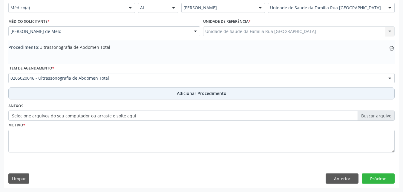
scroll to position [145, 0]
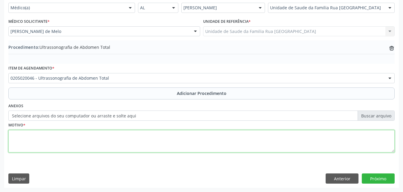
click at [94, 148] on textarea at bounding box center [201, 141] width 386 height 23
type textarea "PRE-OPERATORIO."
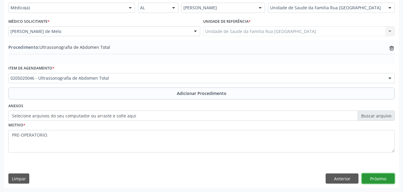
click at [371, 180] on button "Próximo" at bounding box center [378, 178] width 33 height 10
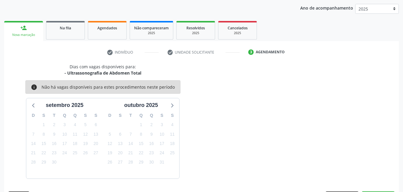
scroll to position [94, 0]
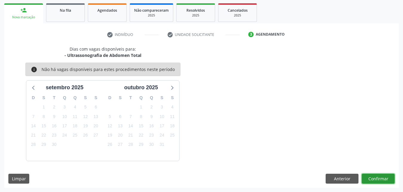
click at [372, 180] on button "Confirmar" at bounding box center [378, 178] width 33 height 10
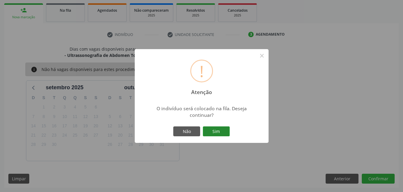
click at [213, 131] on button "Sim" at bounding box center [216, 131] width 27 height 10
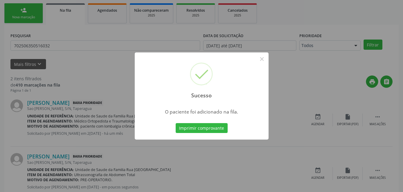
scroll to position [14, 0]
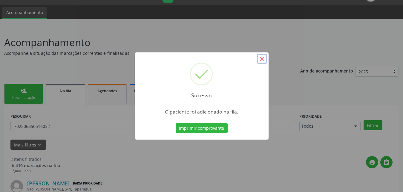
click at [262, 61] on button "×" at bounding box center [262, 59] width 10 height 10
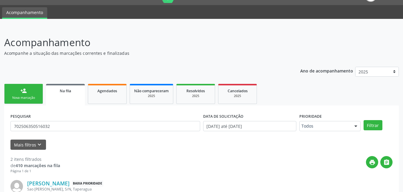
click at [24, 99] on div "Nova marcação" at bounding box center [24, 97] width 30 height 4
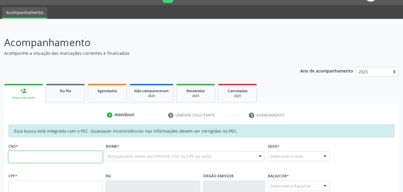
click at [42, 157] on input "text" at bounding box center [55, 157] width 94 height 12
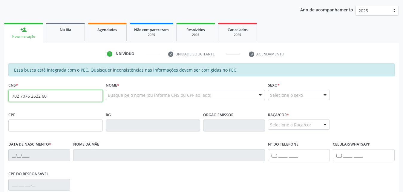
scroll to position [74, 0]
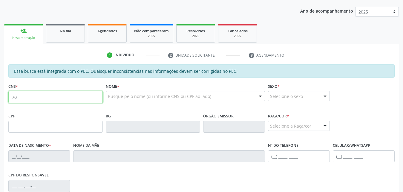
type input "7"
type input "702 7076 2610 2260"
type input "094.623.774-30"
type input "1[DATE]"
type input "[PERSON_NAME]"
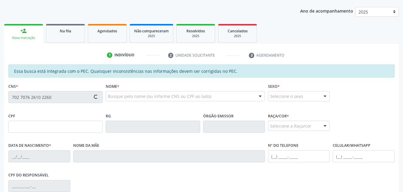
type input "[PHONE_NUMBER]"
type input "S/N"
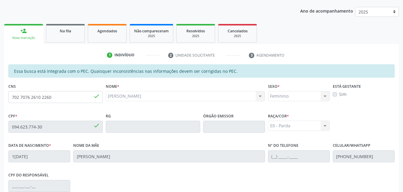
scroll to position [158, 0]
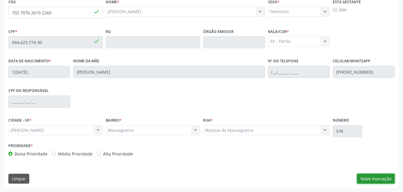
click at [369, 176] on button "Nova marcação" at bounding box center [376, 178] width 38 height 10
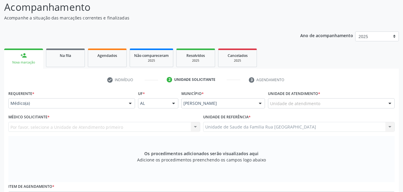
scroll to position [68, 0]
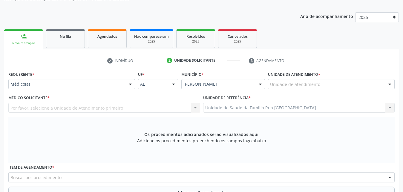
click at [353, 84] on div "Unidade de atendimento" at bounding box center [331, 84] width 127 height 10
type input "S"
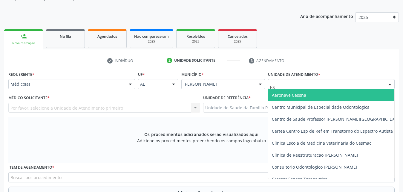
type input "EST"
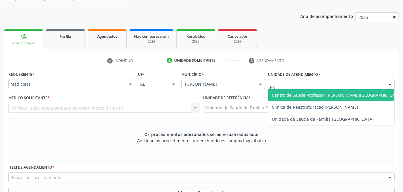
click at [324, 95] on span "Centro de Saude Professor [PERSON_NAME][GEOGRAPHIC_DATA]" at bounding box center [337, 95] width 130 height 6
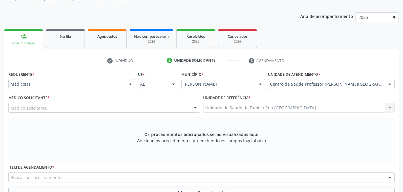
click at [94, 108] on div "Médico solicitante" at bounding box center [104, 107] width 192 height 10
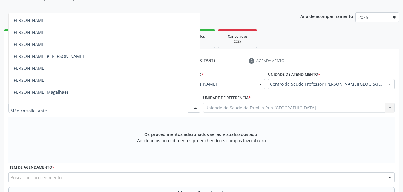
scroll to position [323, 0]
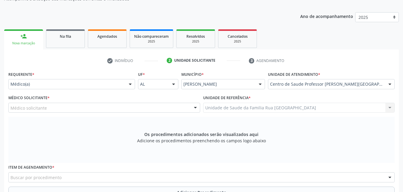
click at [303, 138] on div "Os procedimentos adicionados serão visualizados aqui Adicione os procedimentos …" at bounding box center [201, 140] width 386 height 46
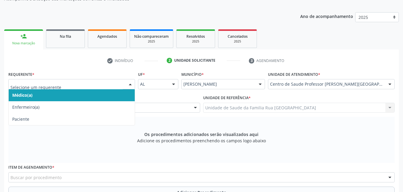
click at [129, 84] on div at bounding box center [130, 84] width 9 height 10
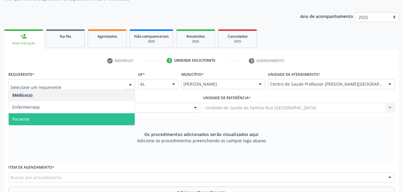
click at [45, 120] on span "Paciente" at bounding box center [72, 119] width 126 height 12
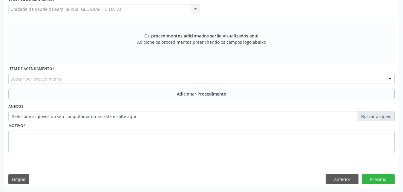
scroll to position [167, 0]
click at [78, 79] on div "Buscar por procedimento" at bounding box center [201, 78] width 386 height 10
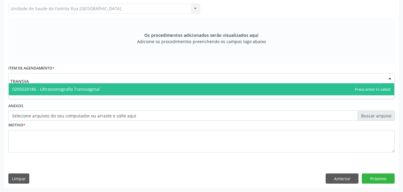
click at [86, 90] on span "0205020186 - Ultrassonografia Transvaginal" at bounding box center [56, 89] width 88 height 6
type input "TRANSVA"
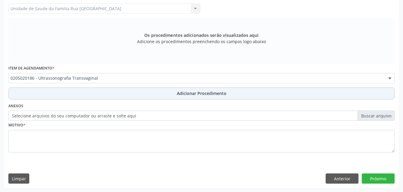
click at [209, 94] on span "Adicionar Procedimento" at bounding box center [202, 93] width 50 height 6
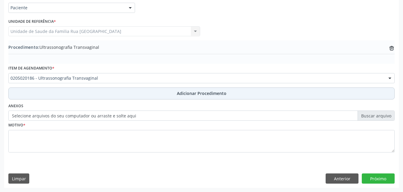
scroll to position [145, 0]
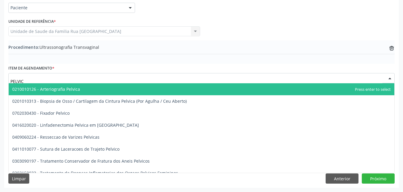
type input "PELVICA"
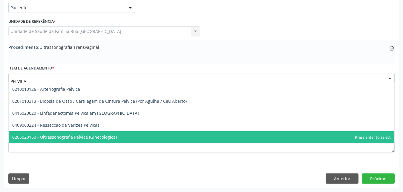
click at [105, 137] on span "0205020160 - Ultrassonografia Pelvica (Ginecologica)" at bounding box center [64, 137] width 105 height 6
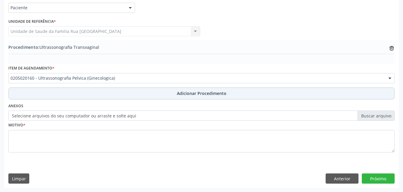
click at [195, 94] on span "Adicionar Procedimento" at bounding box center [202, 93] width 50 height 6
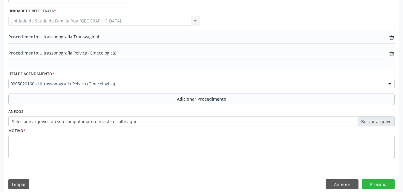
scroll to position [161, 0]
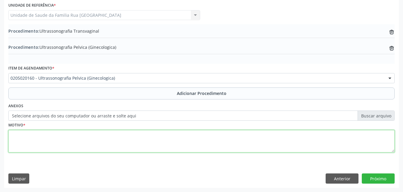
click at [80, 143] on textarea at bounding box center [201, 141] width 386 height 23
type textarea "DOR PELVICA."
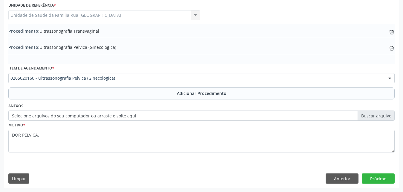
click at [382, 184] on div "Requerente * Paciente Médico(a) Enfermeiro(a) Paciente Nenhum resultado encontr…" at bounding box center [201, 82] width 395 height 210
click at [379, 182] on button "Próximo" at bounding box center [378, 178] width 33 height 10
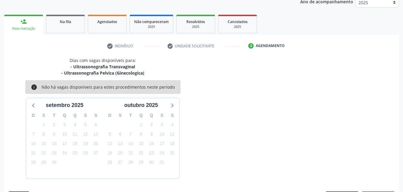
scroll to position [101, 0]
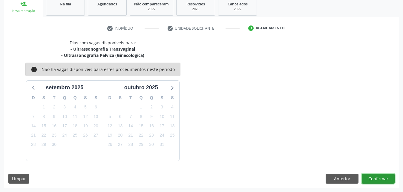
click at [368, 177] on button "Confirmar" at bounding box center [378, 178] width 33 height 10
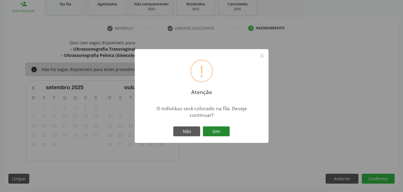
click at [213, 134] on button "Sim" at bounding box center [216, 131] width 27 height 10
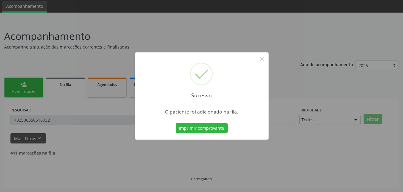
scroll to position [14, 0]
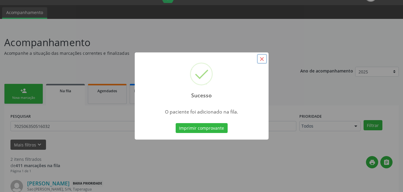
click at [262, 60] on button "×" at bounding box center [262, 59] width 10 height 10
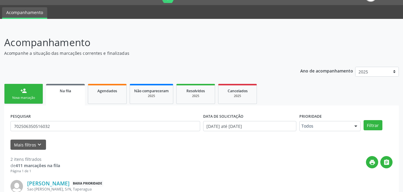
click at [65, 92] on span "Na fila" at bounding box center [65, 90] width 11 height 5
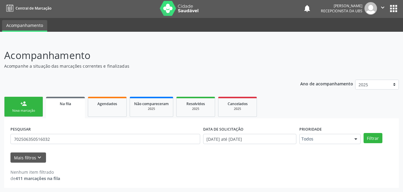
scroll to position [1, 0]
click at [75, 105] on div "Na fila" at bounding box center [65, 103] width 30 height 6
click at [66, 105] on span "Na fila" at bounding box center [65, 103] width 11 height 5
click at [98, 110] on link "Agendados" at bounding box center [107, 106] width 39 height 20
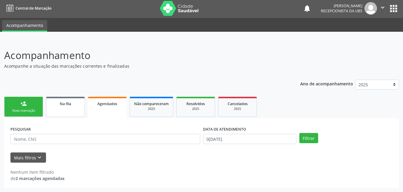
click at [65, 110] on link "Na fila" at bounding box center [65, 106] width 39 height 20
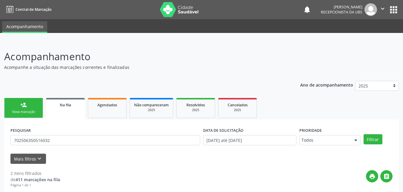
scroll to position [30, 0]
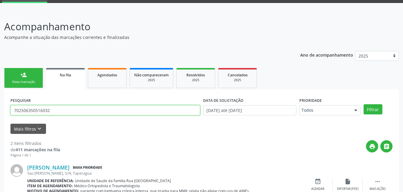
click at [76, 107] on input "702506350516032" at bounding box center [105, 110] width 190 height 10
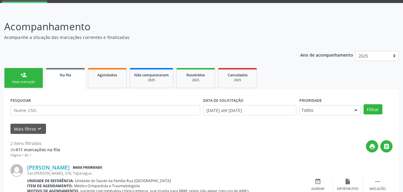
click at [65, 74] on span "Na fila" at bounding box center [65, 74] width 11 height 5
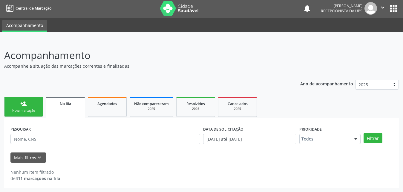
scroll to position [1, 0]
click at [62, 119] on div "PESQUISAR DATA DE SOLICITAÇÃO 0[DATE] até 0[DATE] Prioridade Todos Todos Baixa …" at bounding box center [201, 152] width 395 height 69
click at [65, 107] on link "Na fila" at bounding box center [65, 107] width 39 height 22
click at [65, 106] on link "Na fila" at bounding box center [65, 107] width 39 height 22
click at [108, 108] on link "Agendados" at bounding box center [107, 106] width 39 height 20
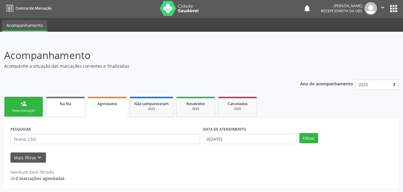
click at [68, 107] on link "Na fila" at bounding box center [65, 106] width 39 height 20
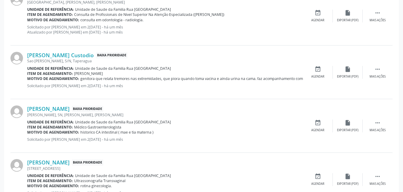
scroll to position [836, 0]
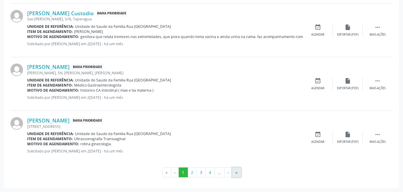
click at [237, 176] on button "»" at bounding box center [236, 172] width 9 height 10
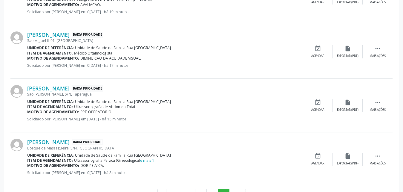
scroll to position [339, 0]
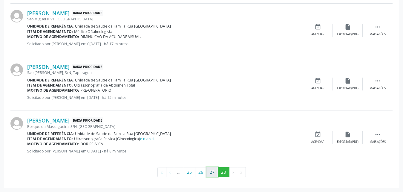
click at [209, 174] on button "27" at bounding box center [212, 172] width 12 height 10
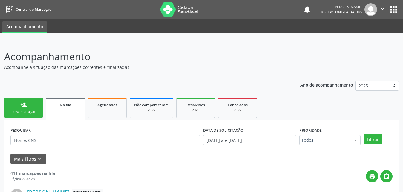
scroll to position [60, 0]
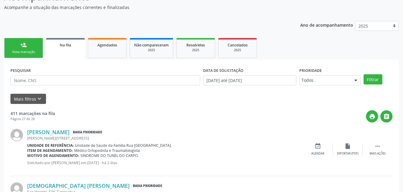
click at [23, 48] on link "person_add Nova marcação" at bounding box center [23, 48] width 39 height 20
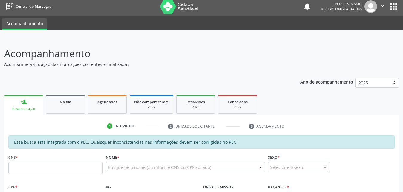
scroll to position [0, 0]
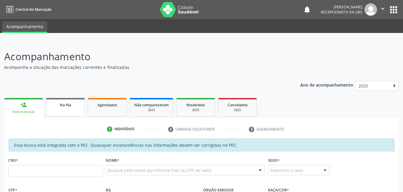
click at [61, 108] on link "Na fila" at bounding box center [65, 107] width 39 height 19
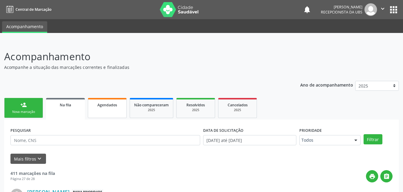
click at [111, 111] on link "Agendados" at bounding box center [107, 108] width 39 height 20
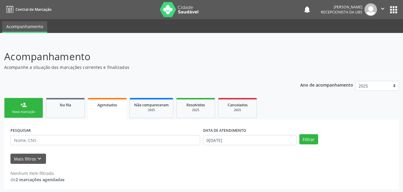
scroll to position [1, 0]
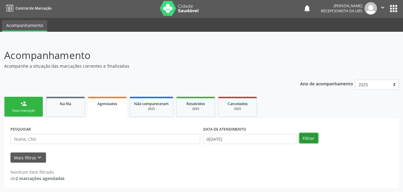
click at [308, 140] on button "Filtrar" at bounding box center [308, 138] width 19 height 10
click at [21, 154] on button "Mais filtros keyboard_arrow_down" at bounding box center [28, 157] width 36 height 10
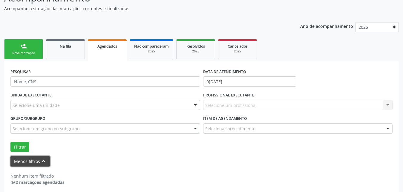
scroll to position [62, 0]
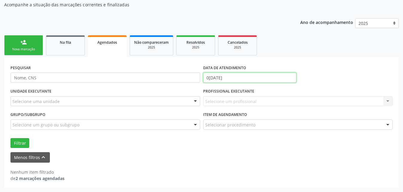
click at [258, 78] on input "0[DATE]" at bounding box center [249, 77] width 93 height 10
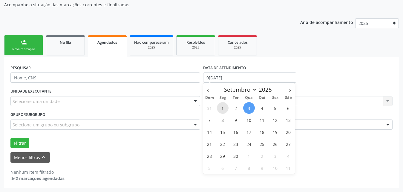
click at [220, 108] on span "1" at bounding box center [223, 108] width 12 height 12
type input "0[DATE]"
click at [249, 109] on span "3" at bounding box center [249, 108] width 12 height 12
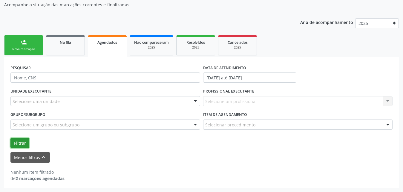
click at [24, 144] on button "Filtrar" at bounding box center [19, 143] width 19 height 10
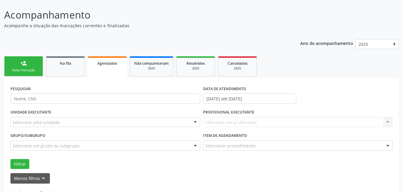
scroll to position [33, 0]
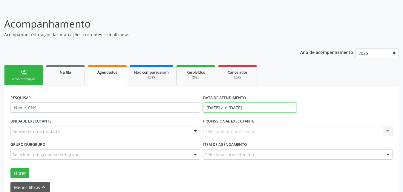
drag, startPoint x: 268, startPoint y: 110, endPoint x: 256, endPoint y: 110, distance: 12.2
click at [266, 112] on input "[DATE] até [DATE]" at bounding box center [249, 107] width 93 height 10
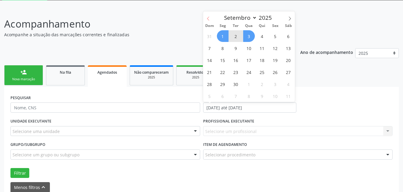
click at [210, 20] on icon at bounding box center [208, 18] width 4 height 4
select select "7"
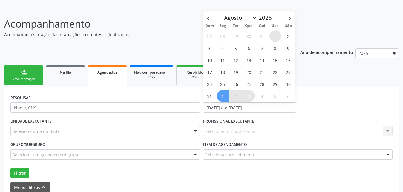
click at [276, 36] on span "1" at bounding box center [275, 36] width 12 height 12
type input "01/08/2025"
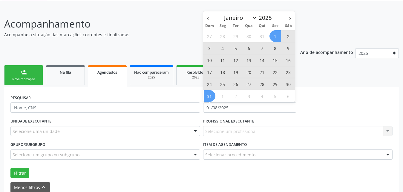
click at [211, 98] on span "31" at bounding box center [210, 96] width 12 height 12
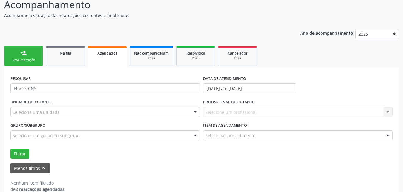
scroll to position [62, 0]
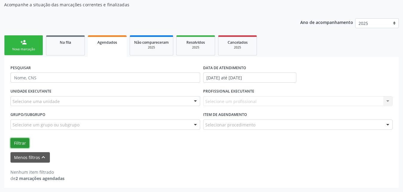
click at [23, 144] on button "Filtrar" at bounding box center [19, 143] width 19 height 10
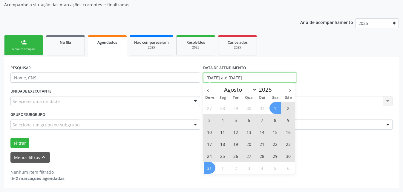
click at [264, 76] on input "[DATE] até [DATE]" at bounding box center [249, 77] width 93 height 10
click at [277, 108] on span "1" at bounding box center [275, 108] width 12 height 12
type input "01/08/2025"
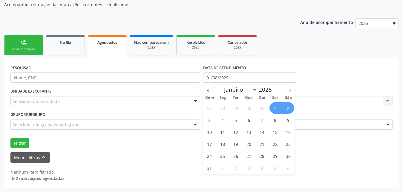
click at [291, 91] on icon at bounding box center [290, 90] width 4 height 4
select select "8"
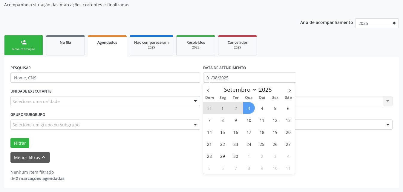
click at [249, 106] on span "3" at bounding box center [249, 108] width 12 height 12
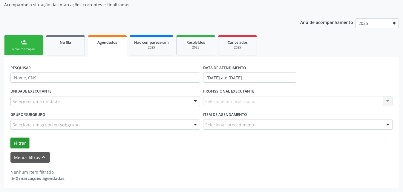
click at [24, 144] on button "Filtrar" at bounding box center [19, 143] width 19 height 10
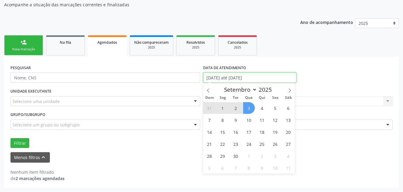
click at [271, 77] on input "[DATE] até [DATE]" at bounding box center [249, 77] width 93 height 10
click at [209, 93] on span at bounding box center [208, 88] width 10 height 10
select select "7"
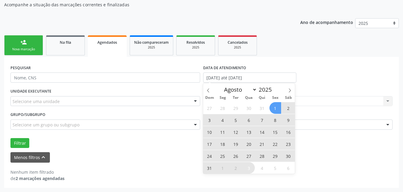
click at [208, 168] on span "31" at bounding box center [210, 168] width 12 height 12
type input "3[DATE]"
click at [273, 105] on span "1" at bounding box center [275, 108] width 12 height 12
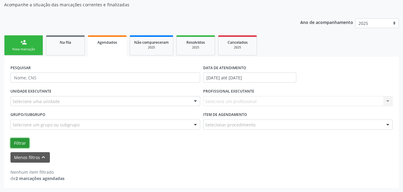
click at [20, 142] on button "Filtrar" at bounding box center [19, 143] width 19 height 10
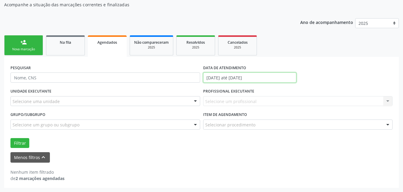
click at [271, 78] on input "[DATE] até [DATE]" at bounding box center [249, 77] width 93 height 10
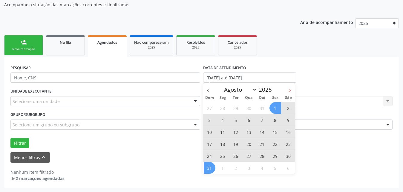
click at [291, 90] on icon at bounding box center [290, 90] width 4 height 4
select select "8"
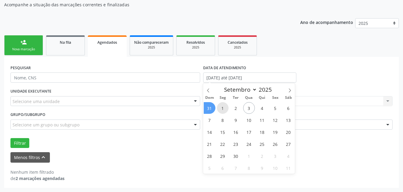
click at [225, 107] on span "1" at bounding box center [223, 108] width 12 height 12
type input "0[DATE]"
click at [249, 107] on span "3" at bounding box center [249, 108] width 12 height 12
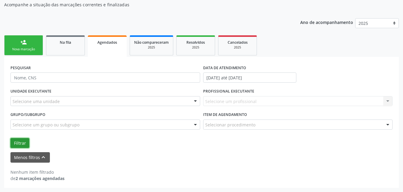
click at [22, 145] on button "Filtrar" at bounding box center [19, 143] width 19 height 10
click at [27, 143] on button "Filtrar" at bounding box center [19, 143] width 19 height 10
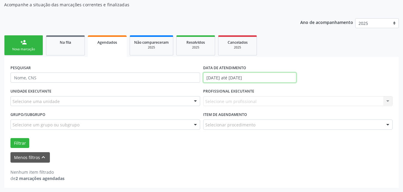
click at [289, 76] on input "[DATE] até [DATE]" at bounding box center [249, 77] width 93 height 10
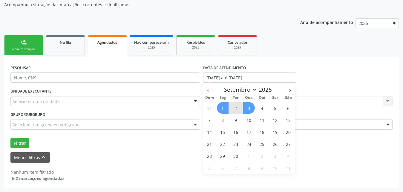
click at [210, 91] on icon at bounding box center [208, 90] width 4 height 4
select select "7"
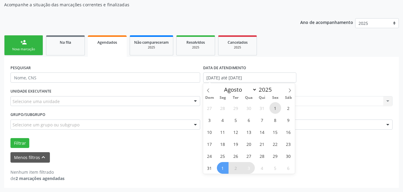
click at [275, 108] on span "1" at bounding box center [275, 108] width 12 height 12
type input "01/08/2025"
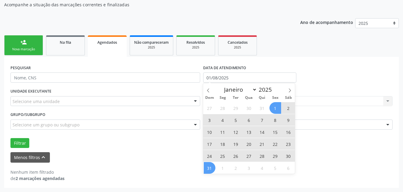
click at [209, 170] on span "31" at bounding box center [210, 168] width 12 height 12
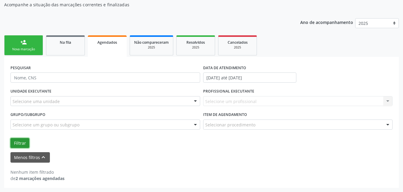
click at [23, 145] on button "Filtrar" at bounding box center [19, 143] width 19 height 10
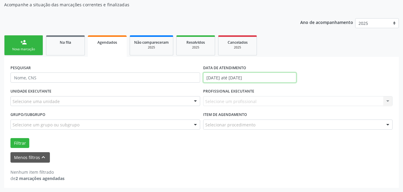
click at [273, 77] on input "[DATE] até [DATE]" at bounding box center [249, 77] width 93 height 10
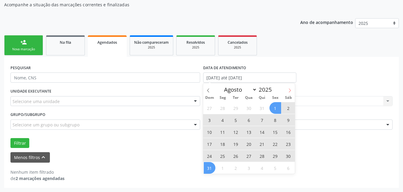
click at [291, 87] on span at bounding box center [290, 88] width 10 height 10
select select "8"
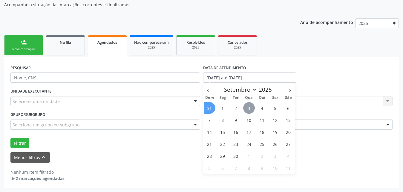
click at [245, 108] on span "3" at bounding box center [249, 108] width 12 height 12
type input "0[DATE]"
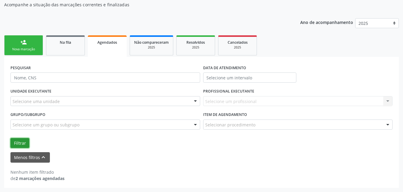
click at [19, 144] on button "Filtrar" at bounding box center [19, 143] width 19 height 10
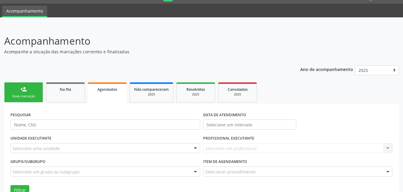
scroll to position [5, 0]
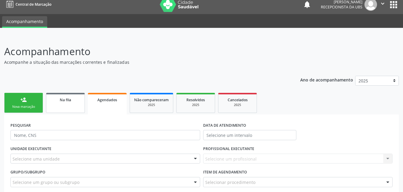
click at [81, 102] on link "Na fila" at bounding box center [65, 103] width 39 height 20
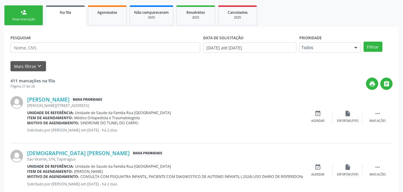
scroll to position [95, 0]
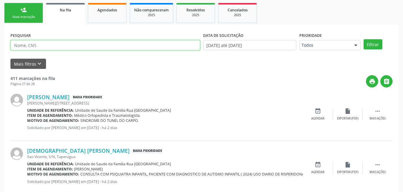
paste input "704207280683385"
type input "704207280683385"
click at [364, 39] on button "Filtrar" at bounding box center [373, 44] width 19 height 10
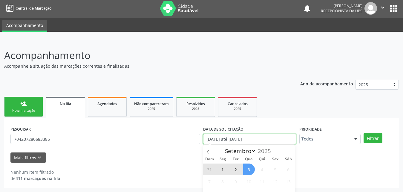
scroll to position [38, 0]
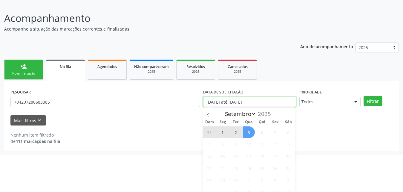
click at [266, 139] on body "Central de Marcação notifications [PERSON_NAME] Recepcionista da UBS  Configur…" at bounding box center [201, 58] width 403 height 192
select select "0"
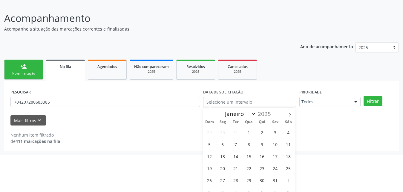
click at [114, 153] on html "Central de Marcação notifications [PERSON_NAME] Recepcionista da UBS  Configur…" at bounding box center [201, 58] width 403 height 192
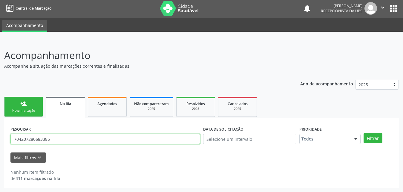
click at [68, 136] on input "704207280683385" at bounding box center [105, 139] width 190 height 10
click at [364, 133] on button "Filtrar" at bounding box center [373, 138] width 19 height 10
click at [50, 140] on input "704207280683385" at bounding box center [105, 139] width 190 height 10
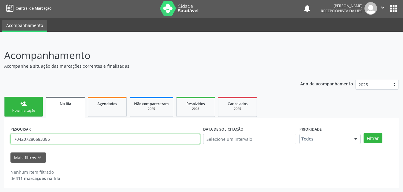
click at [364, 133] on button "Filtrar" at bounding box center [373, 138] width 19 height 10
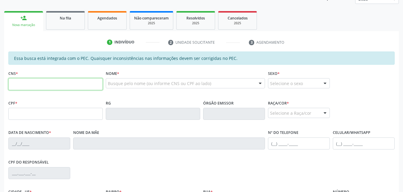
scroll to position [121, 0]
